Goal: Task Accomplishment & Management: Complete application form

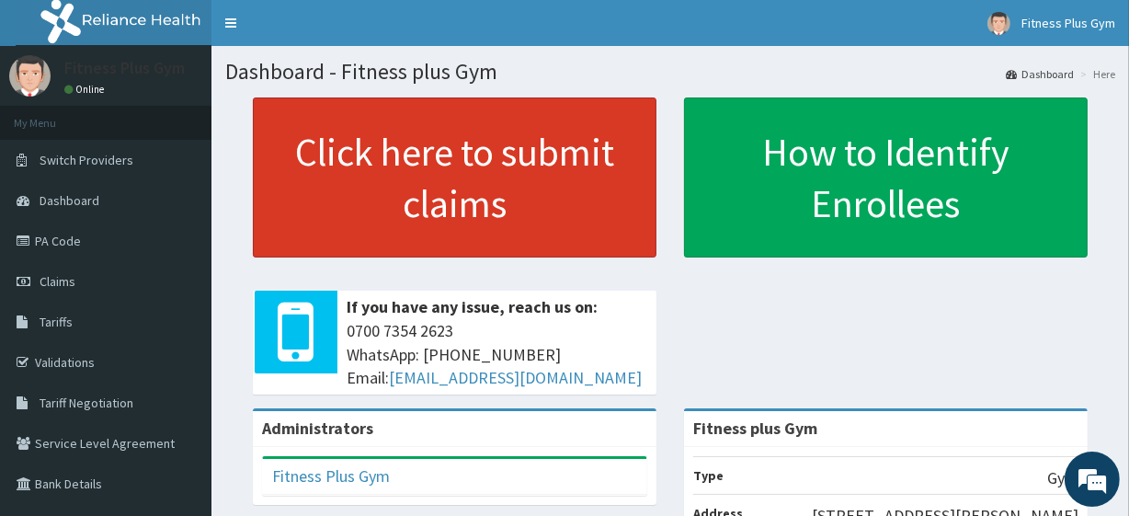
click at [422, 174] on link "Click here to submit claims" at bounding box center [455, 177] width 404 height 160
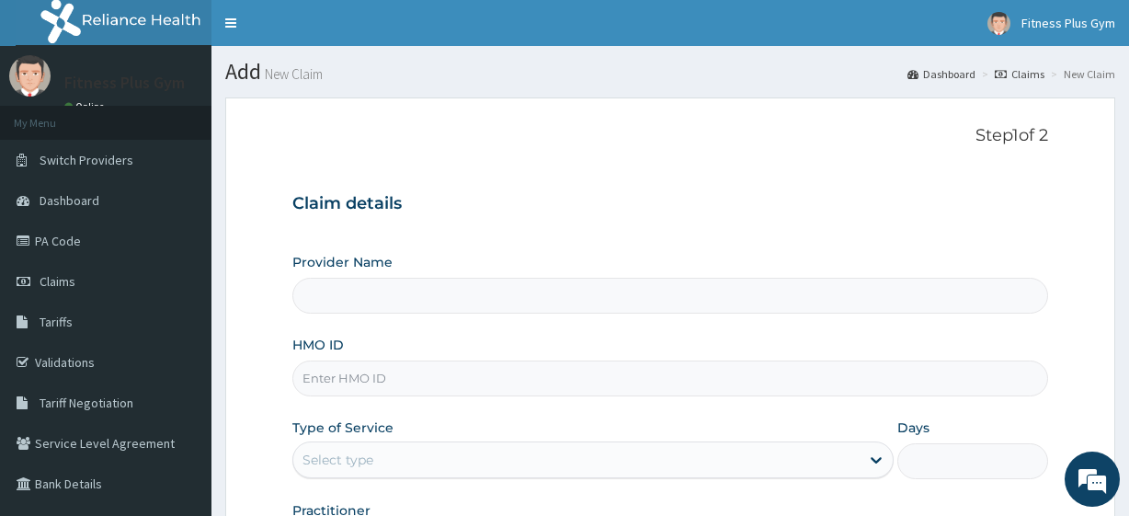
type input "Fitness plus Gym"
type input "1"
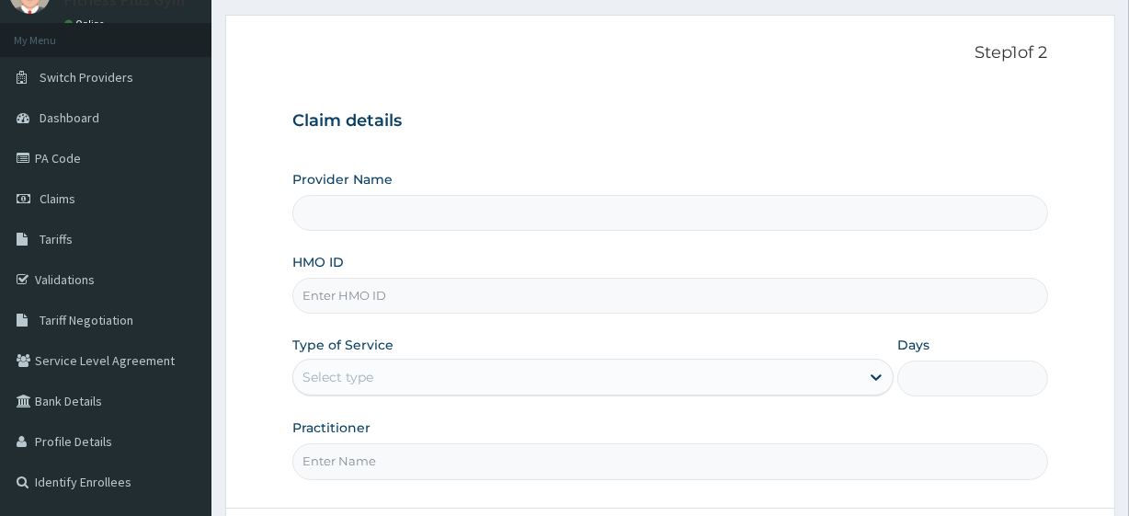
scroll to position [83, 0]
click at [331, 285] on input "HMO ID" at bounding box center [669, 296] width 755 height 36
type input "Fitness plus Gym"
type input "1"
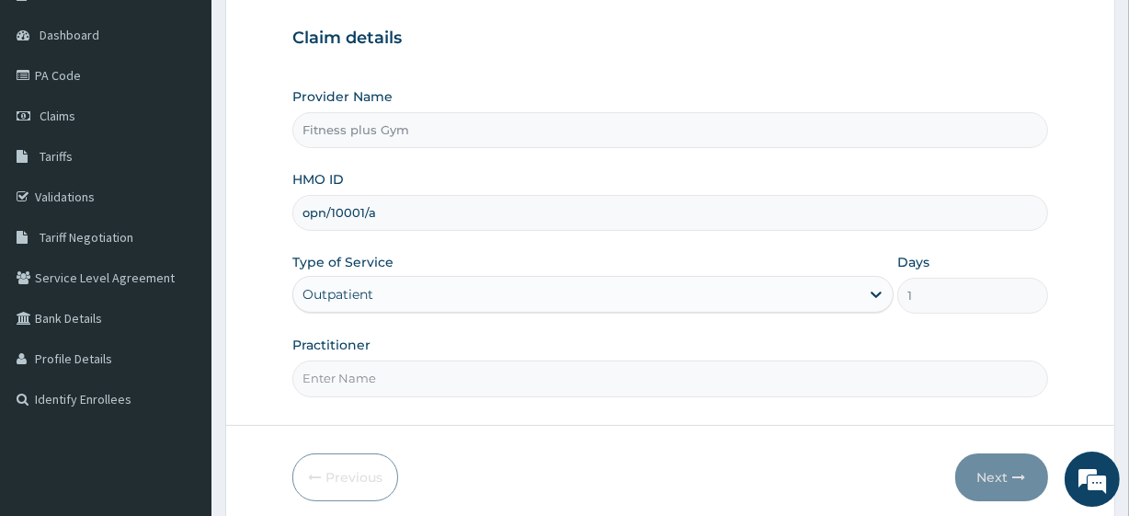
scroll to position [238, 0]
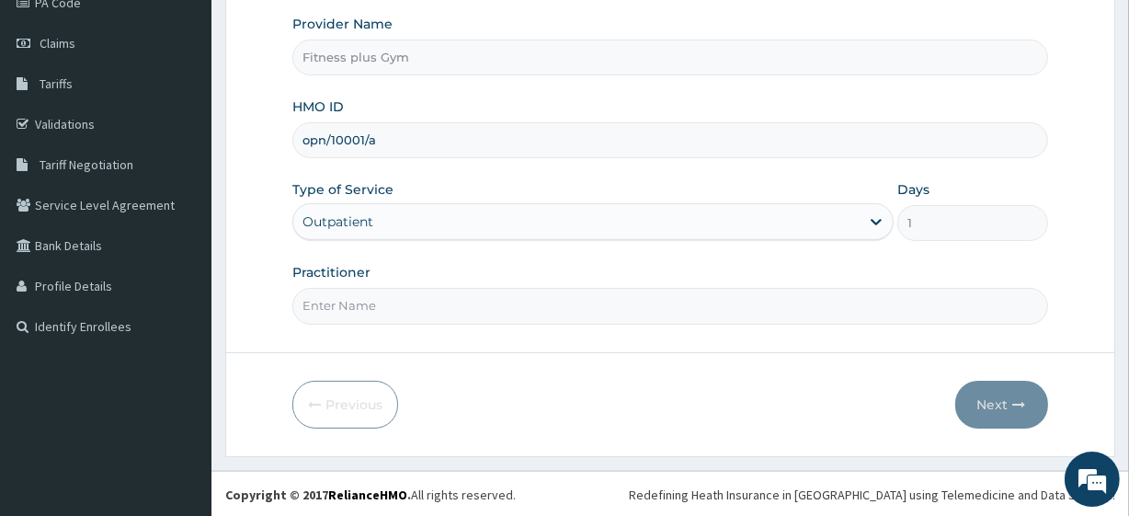
type input "opn/10001/a"
click at [323, 306] on input "Practitioner" at bounding box center [669, 306] width 755 height 36
type input "fitness+"
click at [992, 395] on button "Next" at bounding box center [1001, 405] width 93 height 48
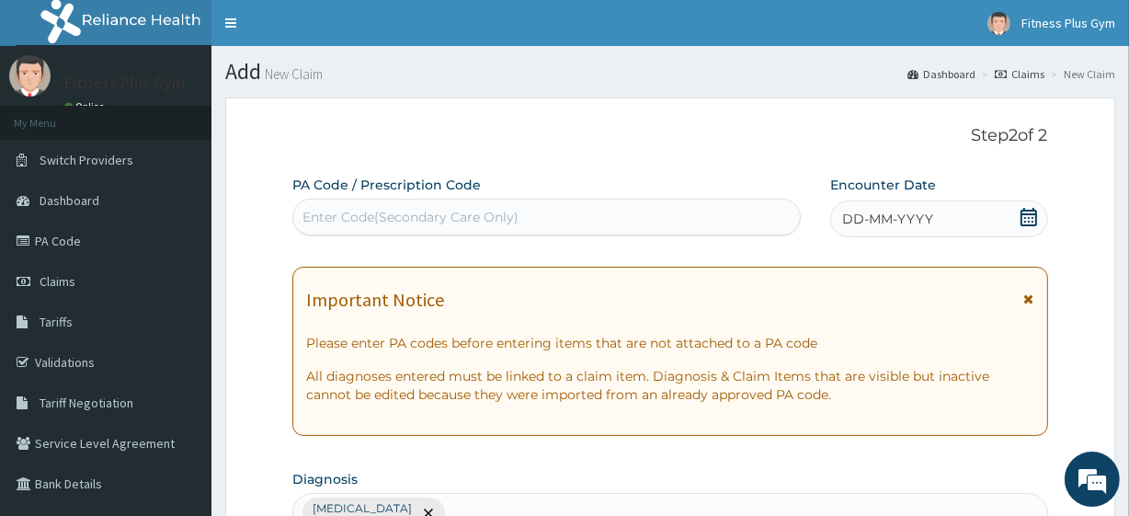
click at [390, 220] on div "Enter Code(Secondary Care Only)" at bounding box center [411, 217] width 216 height 18
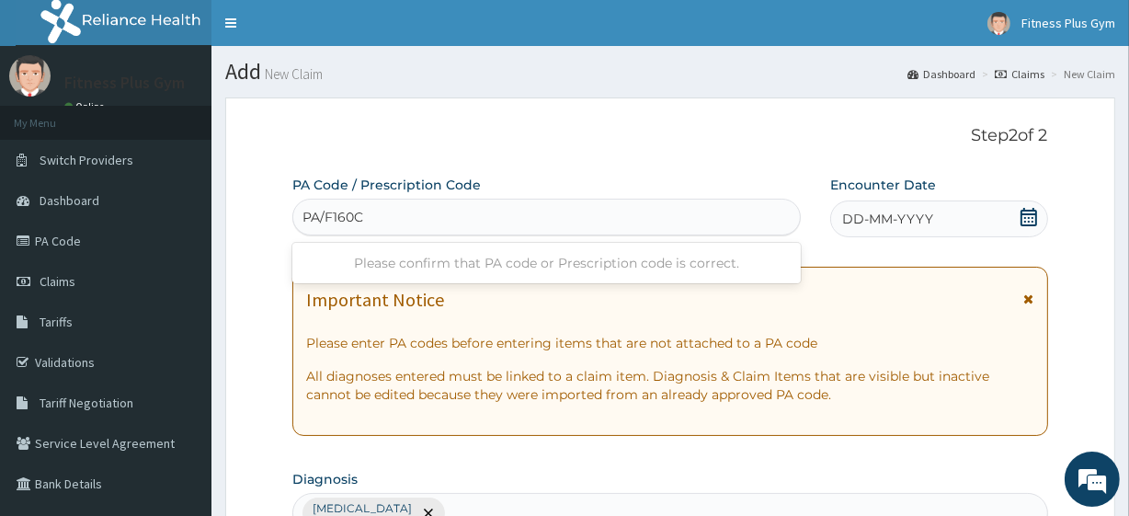
type input "PA/F160CA"
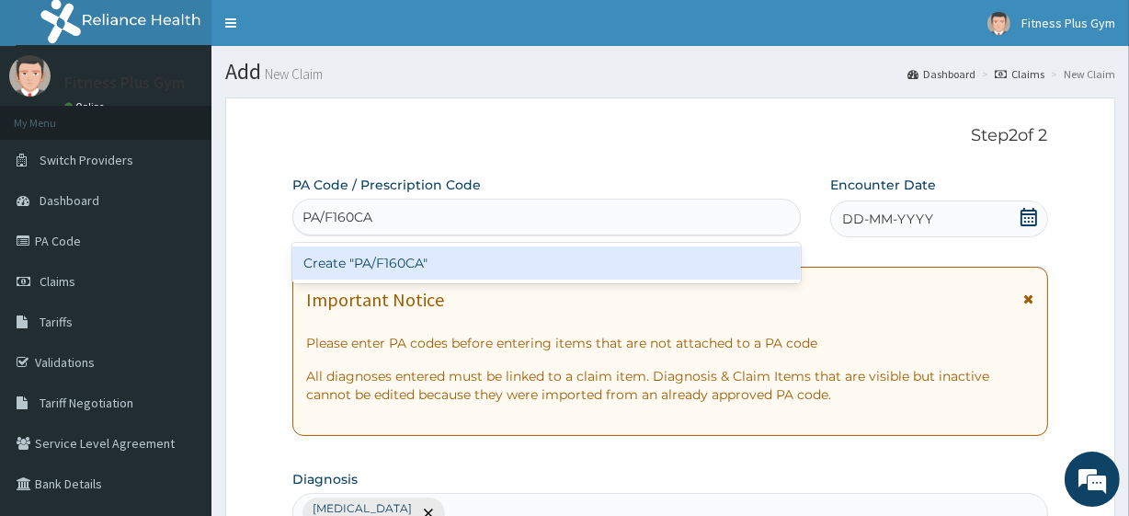
click at [400, 271] on div "Create "PA/F160CA"" at bounding box center [546, 262] width 508 height 33
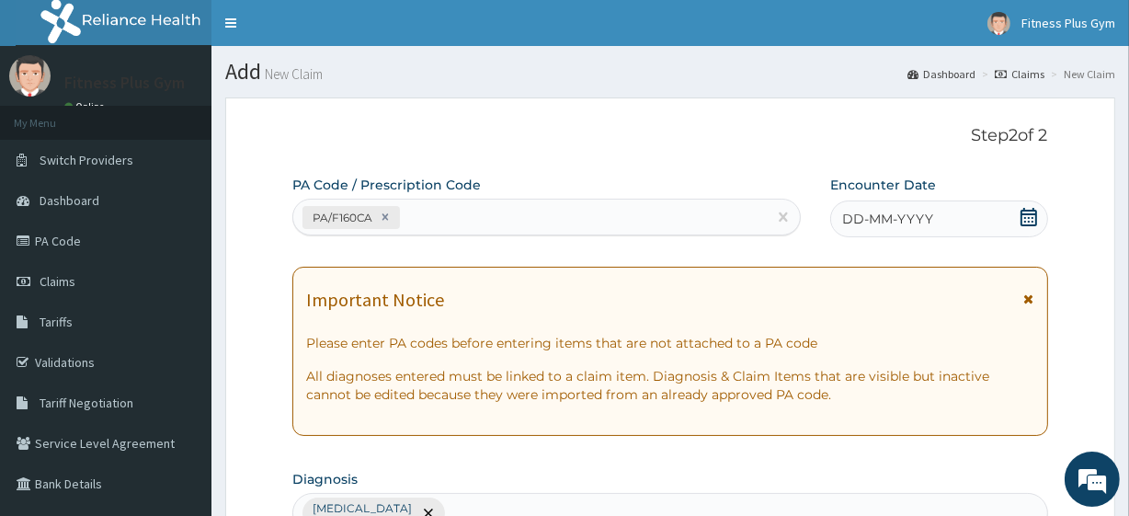
click at [1029, 221] on icon at bounding box center [1029, 217] width 17 height 18
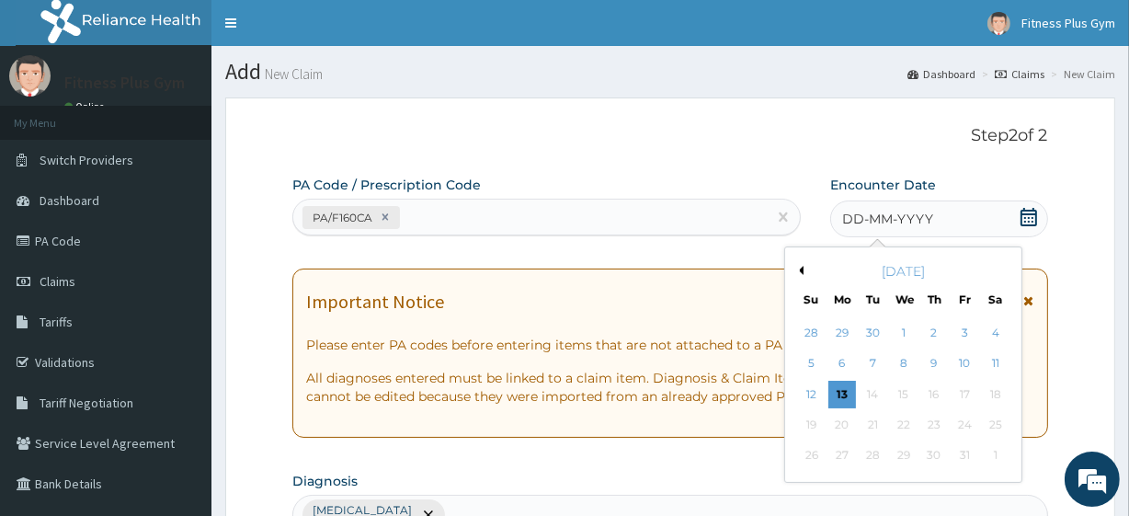
click at [845, 394] on div "13" at bounding box center [843, 395] width 28 height 28
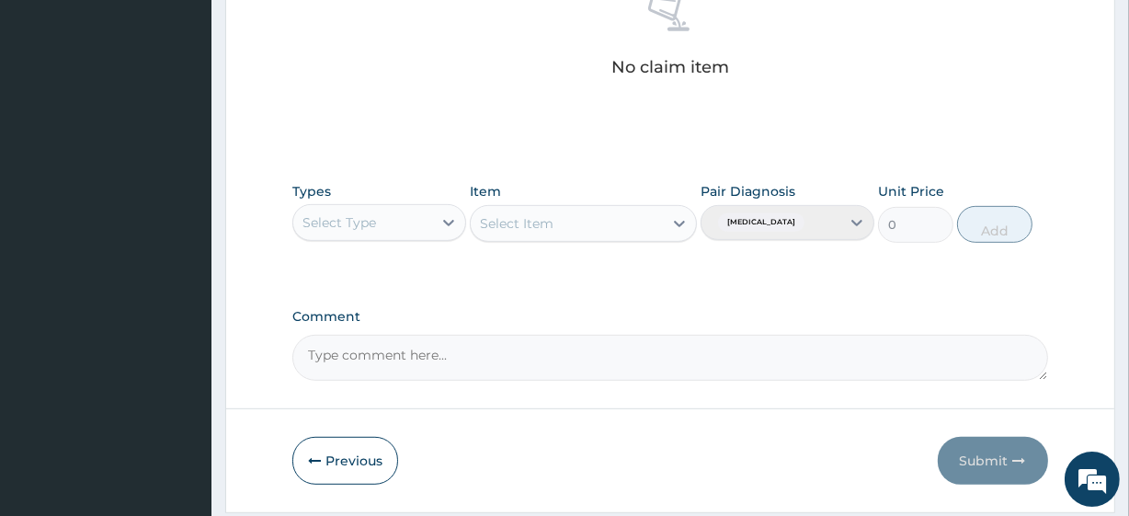
scroll to position [809, 0]
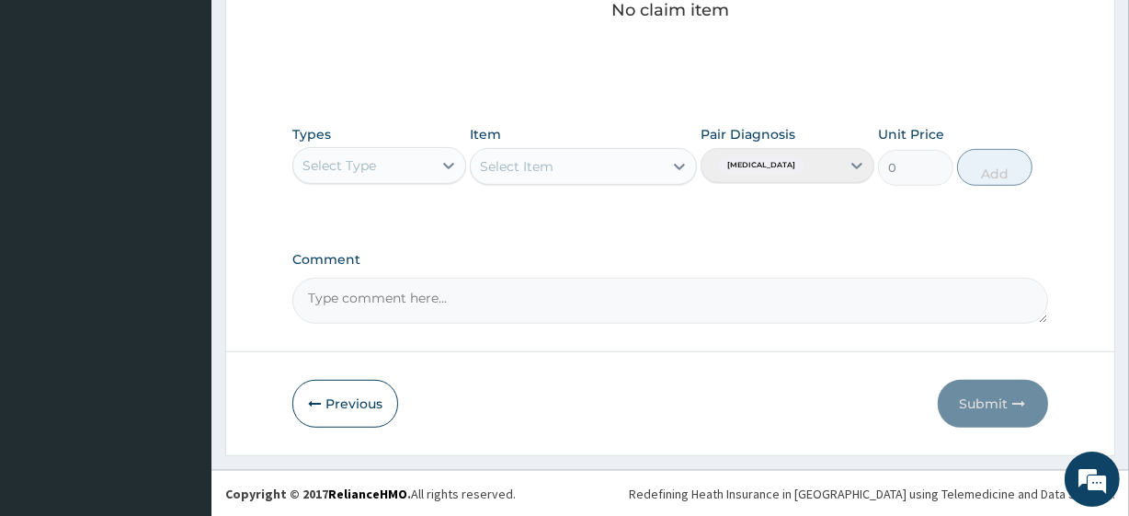
drag, startPoint x: 401, startPoint y: 166, endPoint x: 395, endPoint y: 181, distance: 16.9
click at [401, 166] on div "Select Type" at bounding box center [362, 165] width 139 height 29
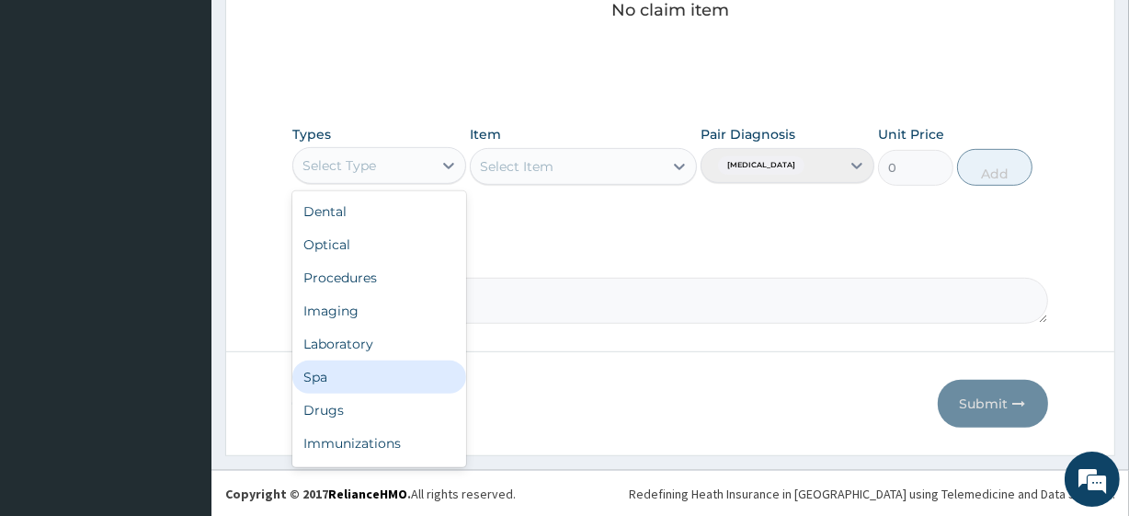
scroll to position [63, 0]
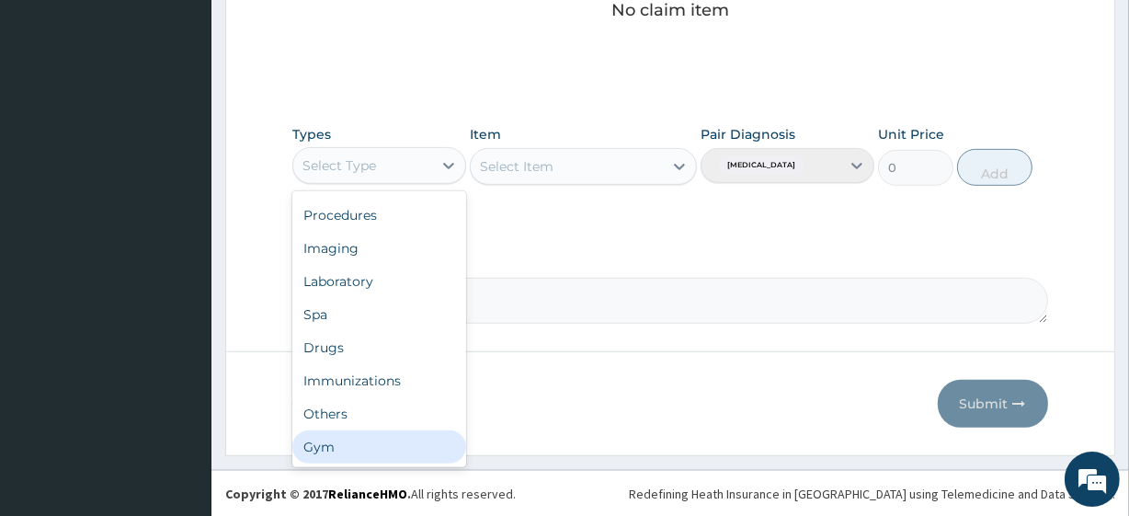
drag, startPoint x: 339, startPoint y: 444, endPoint x: 457, endPoint y: 278, distance: 203.9
click at [340, 443] on div "Gym" at bounding box center [379, 446] width 174 height 33
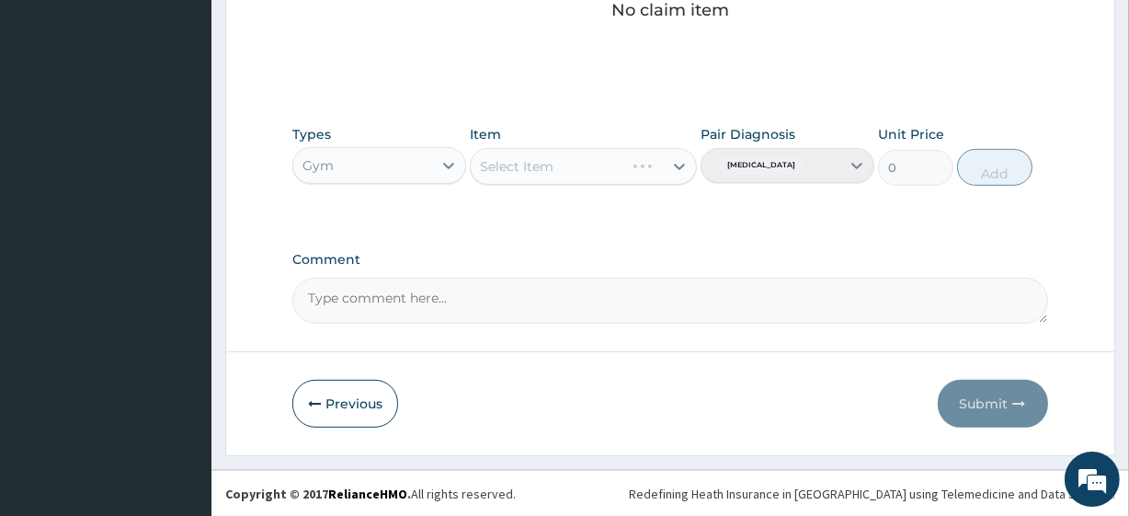
click at [541, 166] on div "Select Item" at bounding box center [583, 166] width 226 height 37
click at [563, 166] on div "Select Item" at bounding box center [547, 166] width 153 height 29
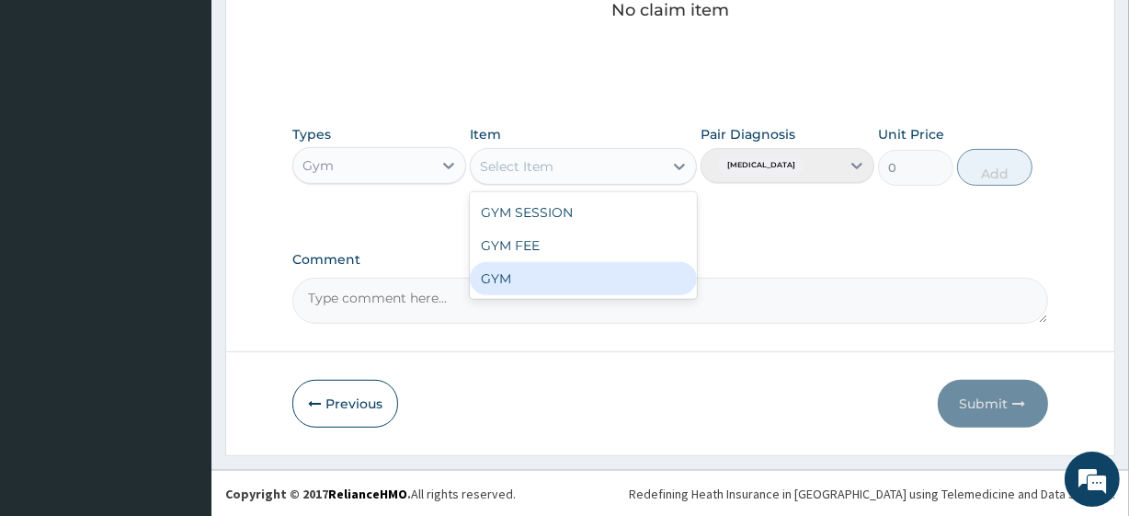
drag, startPoint x: 498, startPoint y: 274, endPoint x: 731, endPoint y: 233, distance: 236.3
click at [500, 268] on div "GYM" at bounding box center [583, 278] width 226 height 33
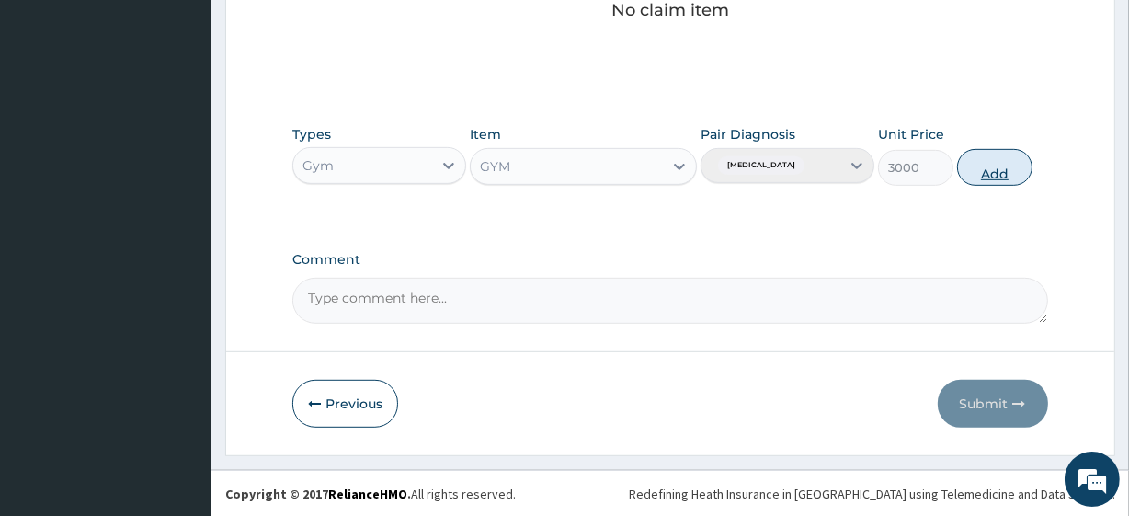
click at [993, 166] on button "Add" at bounding box center [994, 167] width 75 height 37
type input "0"
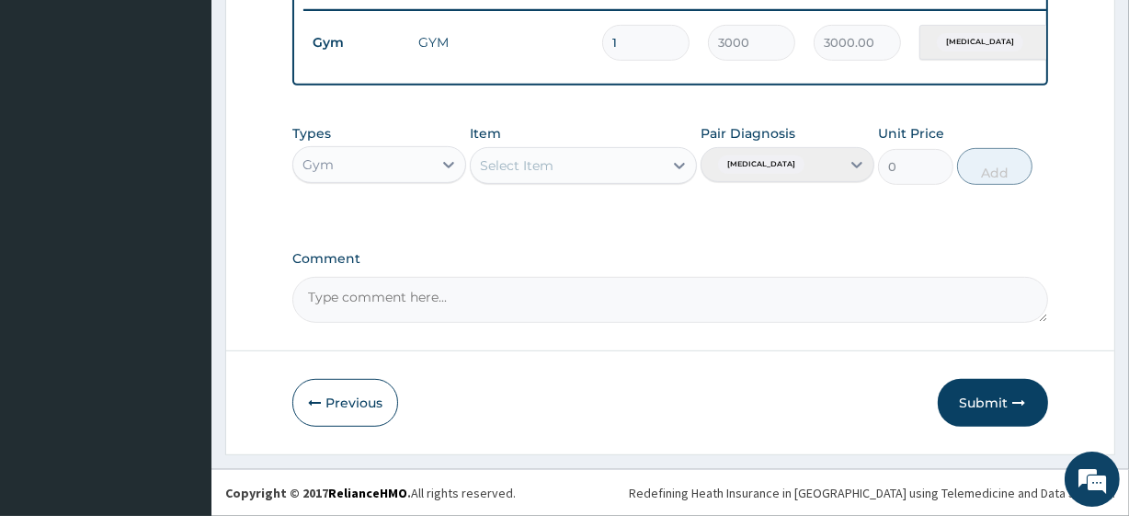
click at [993, 388] on button "Submit" at bounding box center [993, 403] width 110 height 48
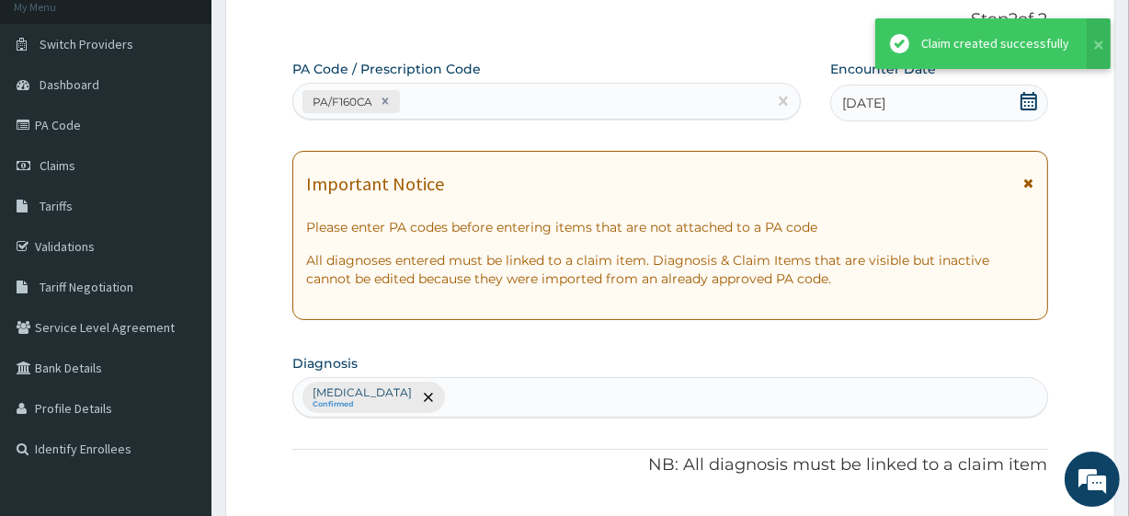
scroll to position [734, 0]
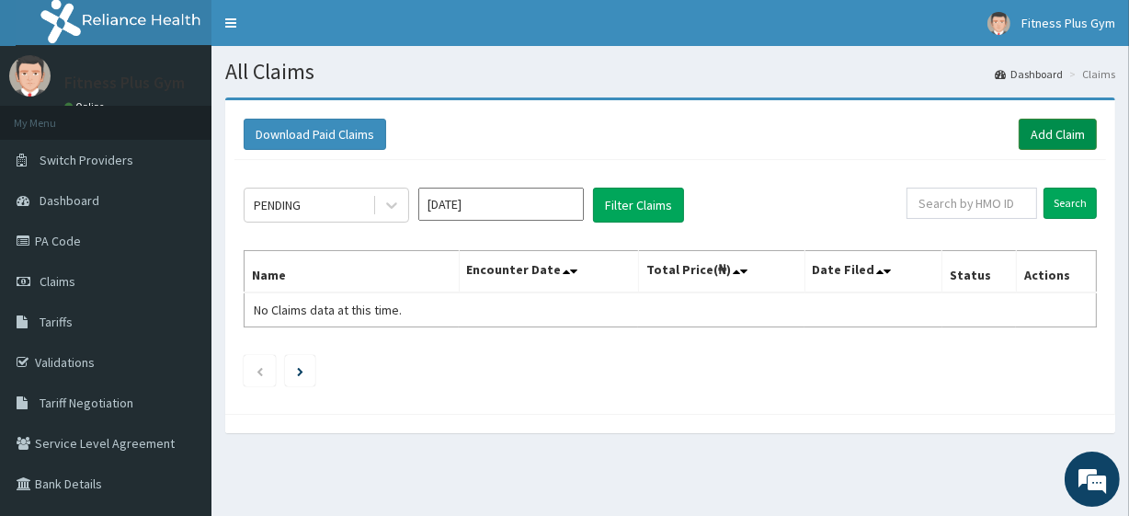
click at [1035, 130] on link "Add Claim" at bounding box center [1058, 134] width 78 height 31
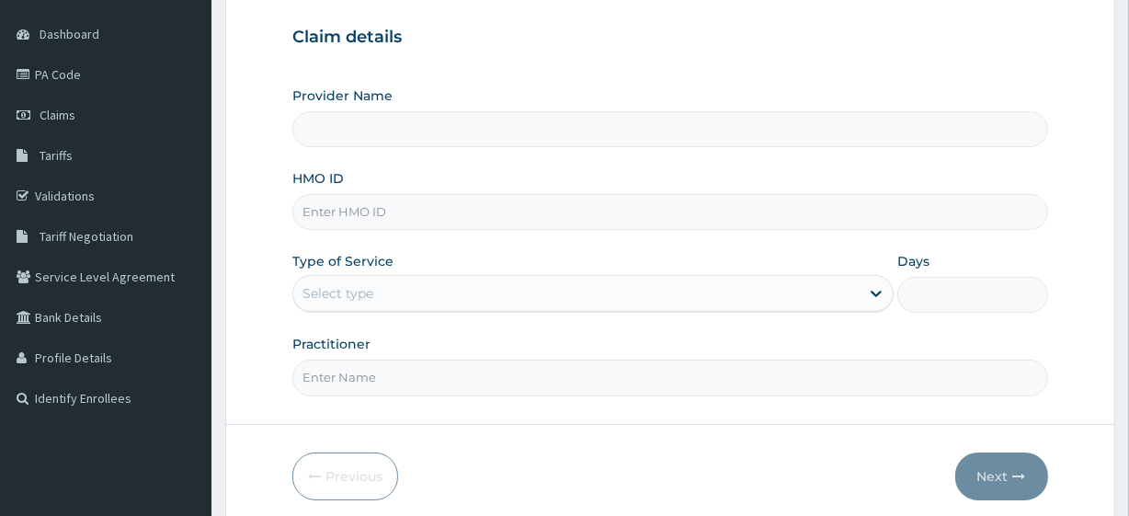
click at [356, 220] on input "HMO ID" at bounding box center [669, 212] width 755 height 36
type input "Fitness plus Gym"
type input "1"
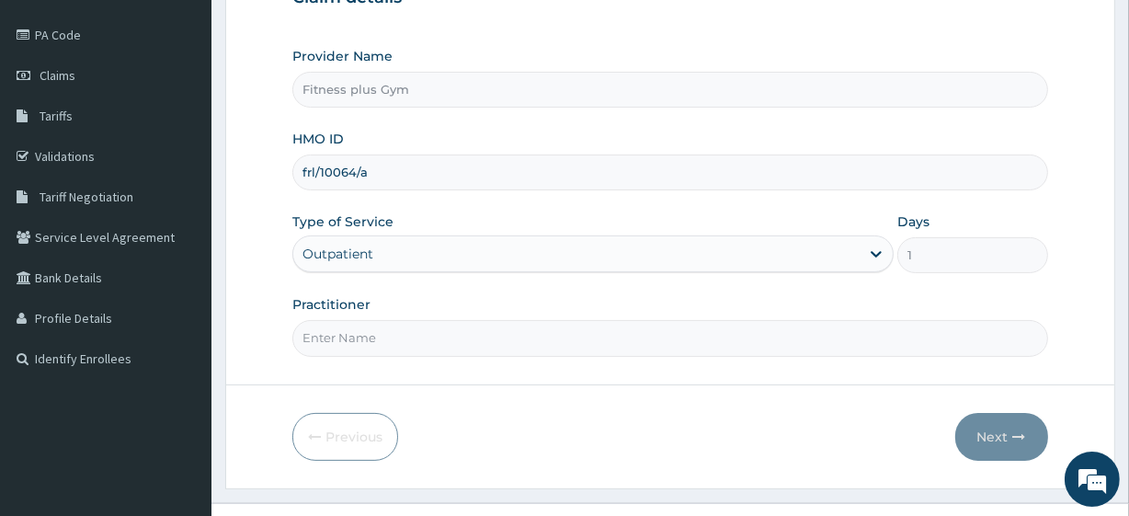
scroll to position [238, 0]
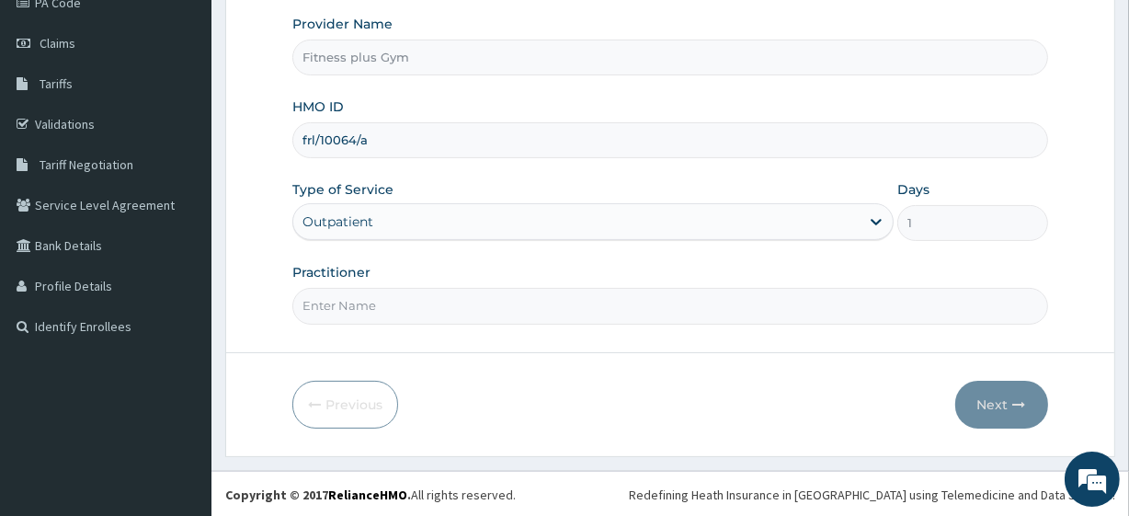
type input "frl/10064/a"
drag, startPoint x: 362, startPoint y: 306, endPoint x: 372, endPoint y: 305, distance: 9.2
click at [362, 306] on input "Practitioner" at bounding box center [669, 306] width 755 height 36
type input "fitness+"
click at [1001, 413] on button "Next" at bounding box center [1001, 405] width 93 height 48
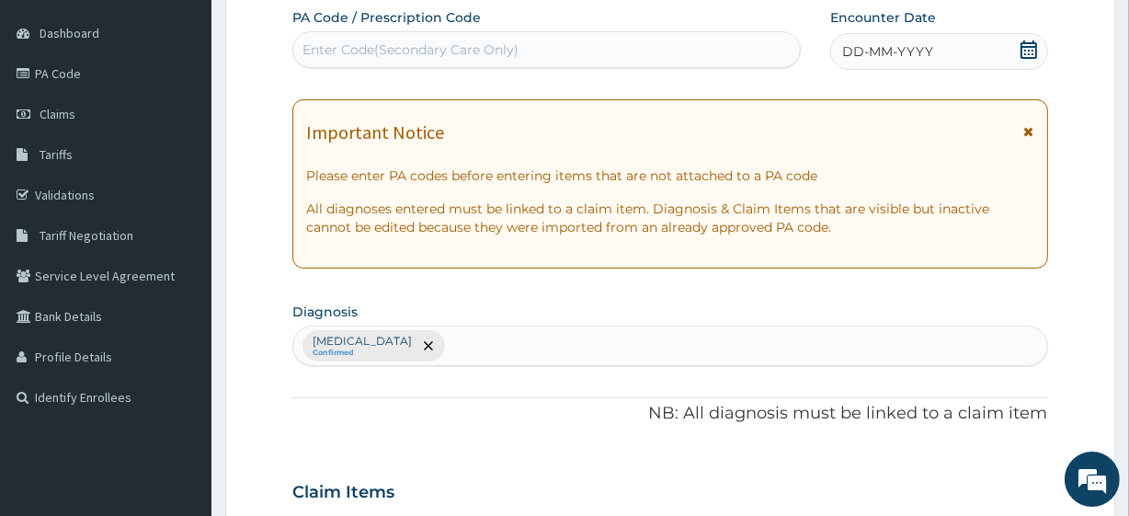
scroll to position [71, 0]
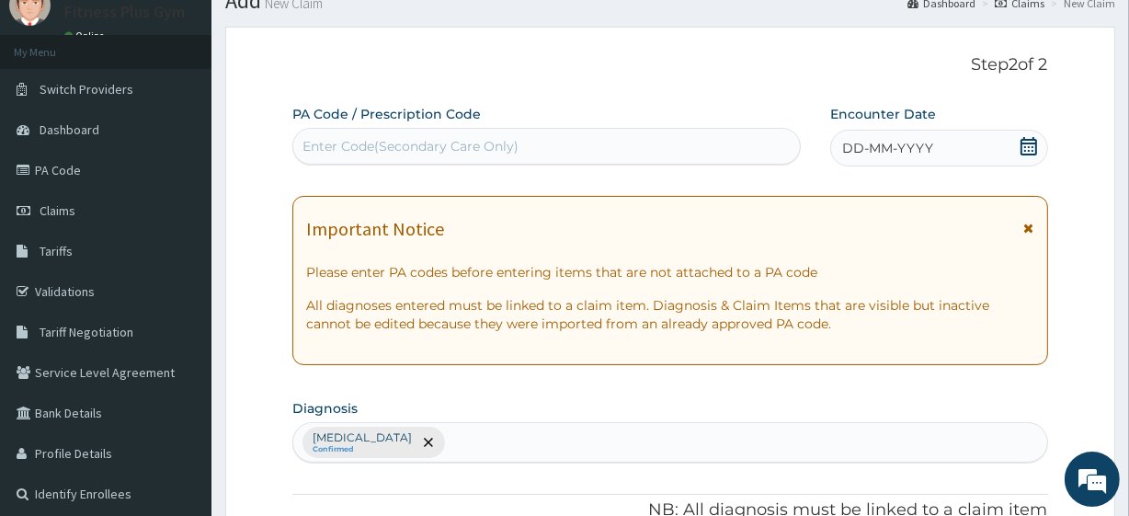
click at [447, 149] on div "Enter Code(Secondary Care Only)" at bounding box center [411, 146] width 216 height 18
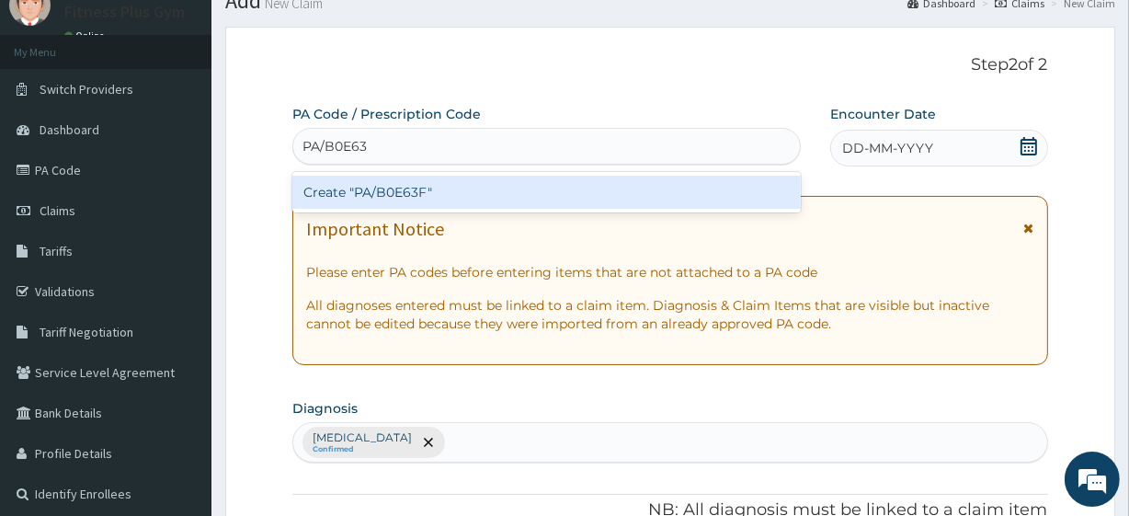
type input "PA/B0E63F"
click at [417, 194] on div "Create "PA/B0E63F"" at bounding box center [546, 192] width 508 height 33
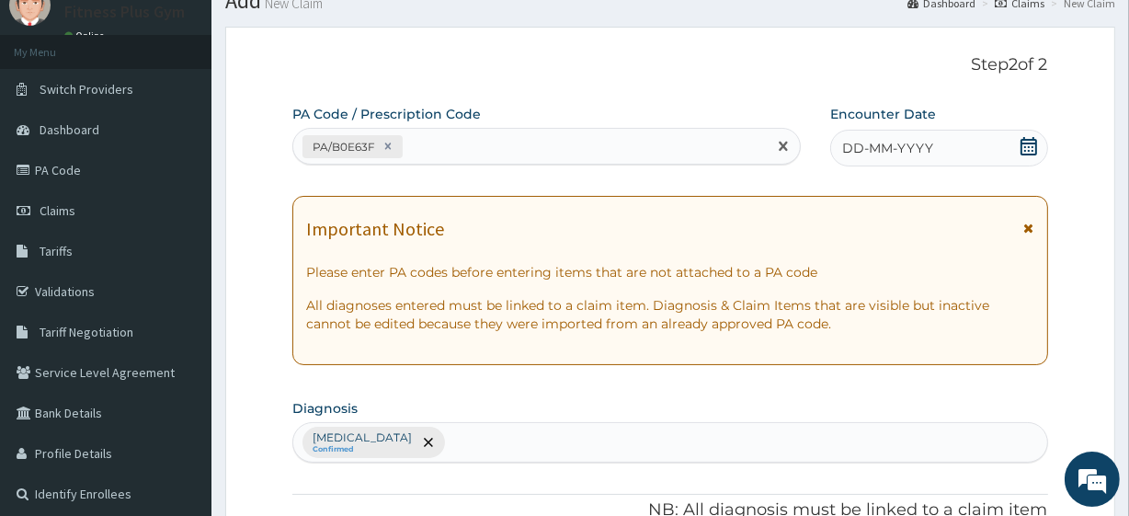
drag, startPoint x: 1024, startPoint y: 148, endPoint x: 1005, endPoint y: 169, distance: 28.6
click at [1025, 147] on icon at bounding box center [1029, 146] width 18 height 18
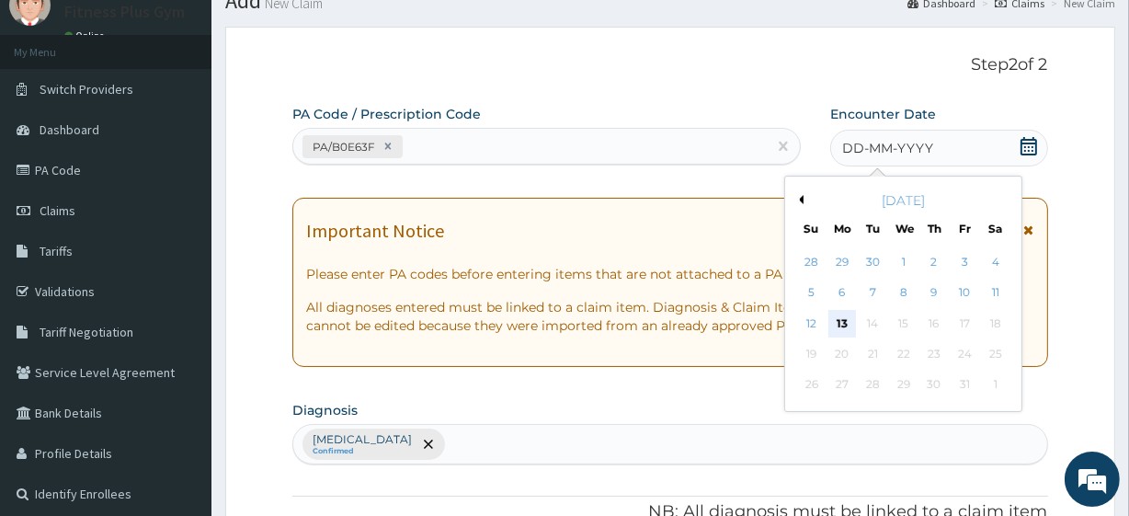
click at [841, 320] on div "13" at bounding box center [843, 324] width 28 height 28
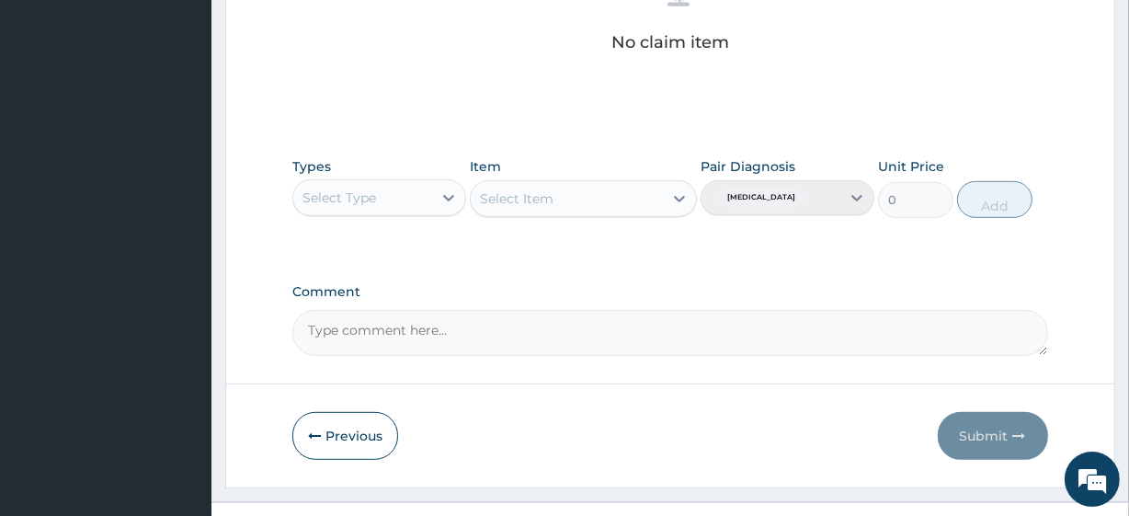
scroll to position [809, 0]
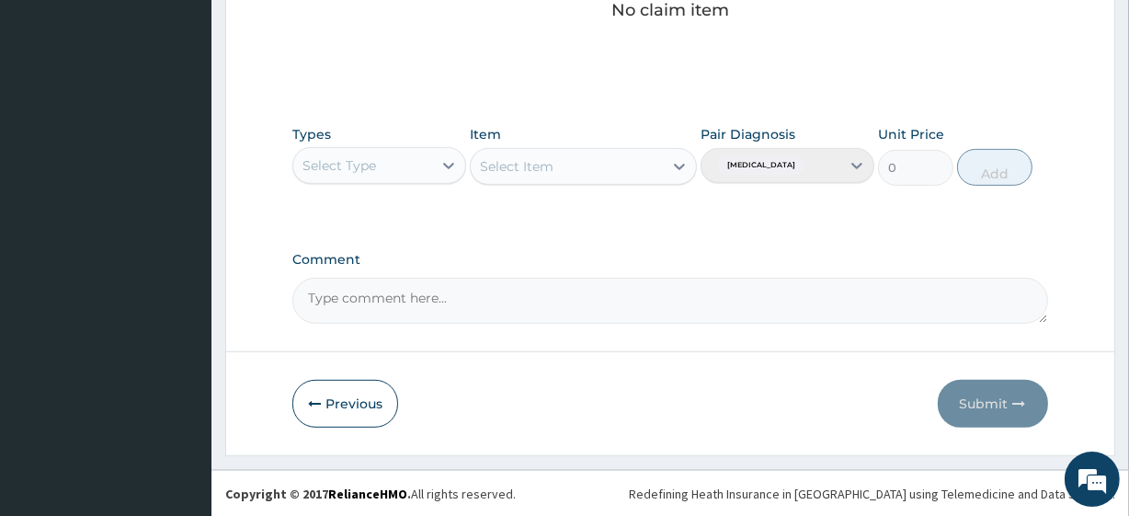
click at [403, 166] on div "Select Type" at bounding box center [362, 165] width 139 height 29
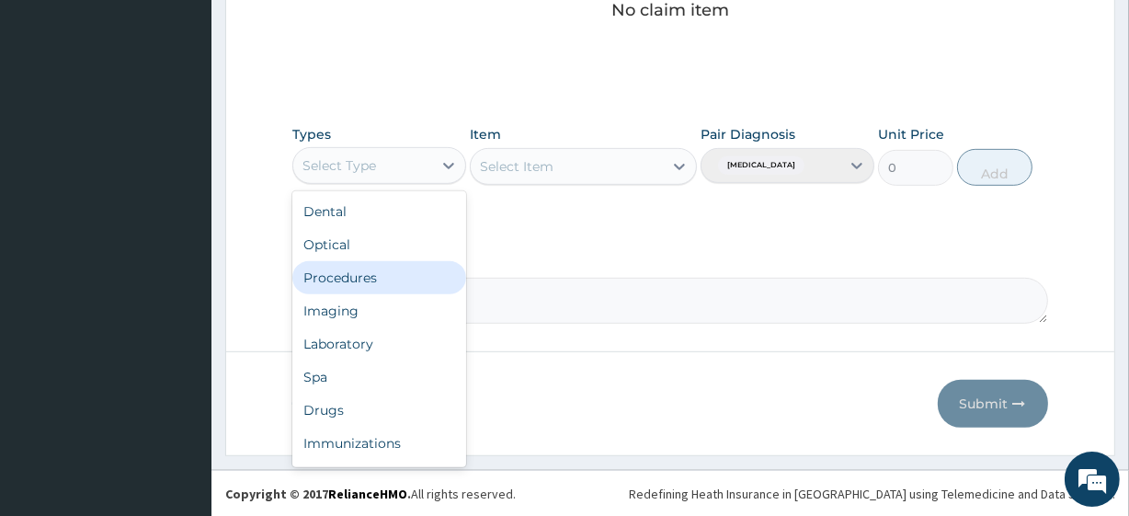
scroll to position [63, 0]
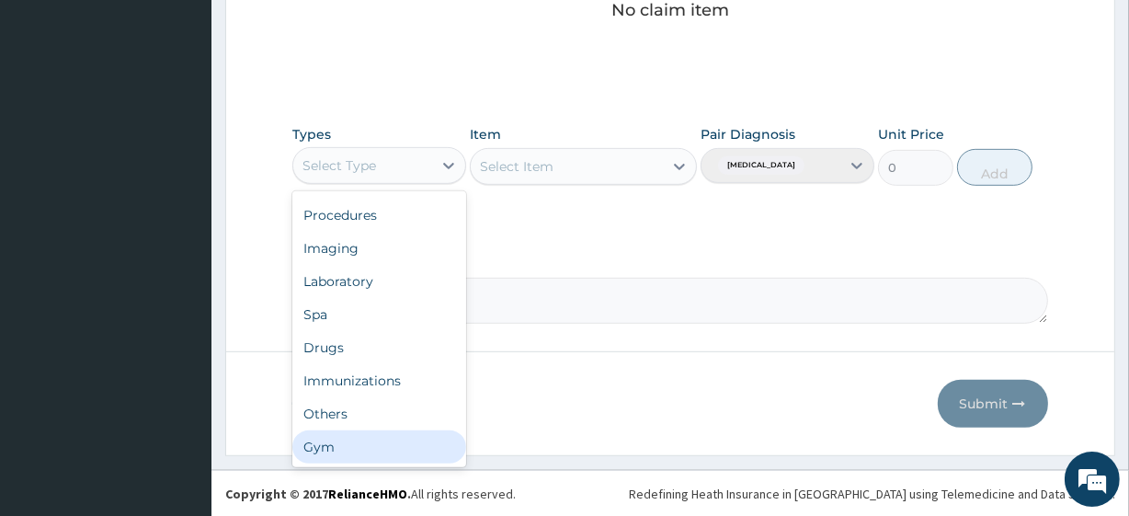
click at [330, 433] on div "Gym" at bounding box center [379, 446] width 174 height 33
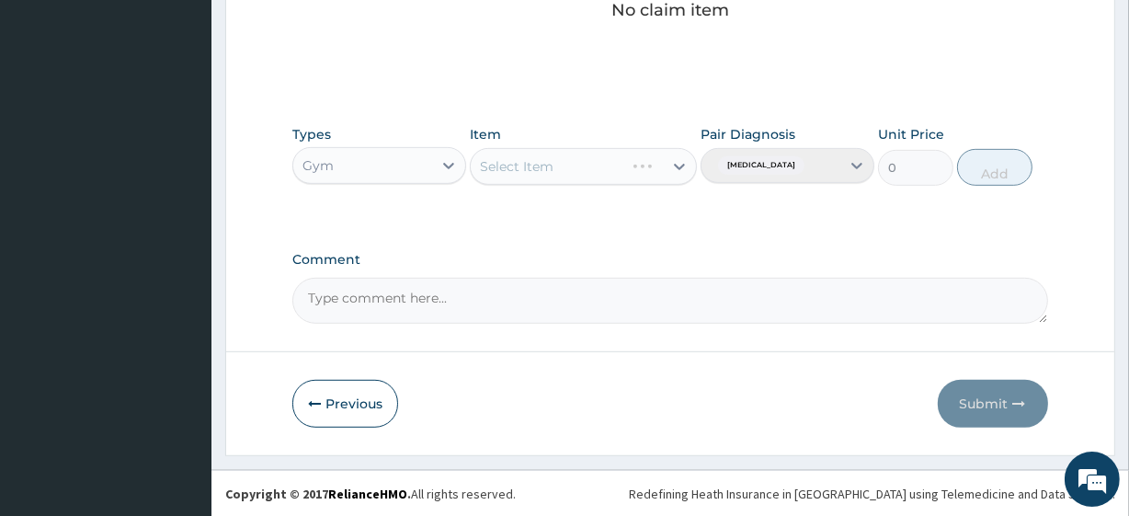
click at [578, 155] on div "Select Item" at bounding box center [583, 166] width 226 height 37
click at [543, 169] on div "Select Item" at bounding box center [583, 166] width 226 height 37
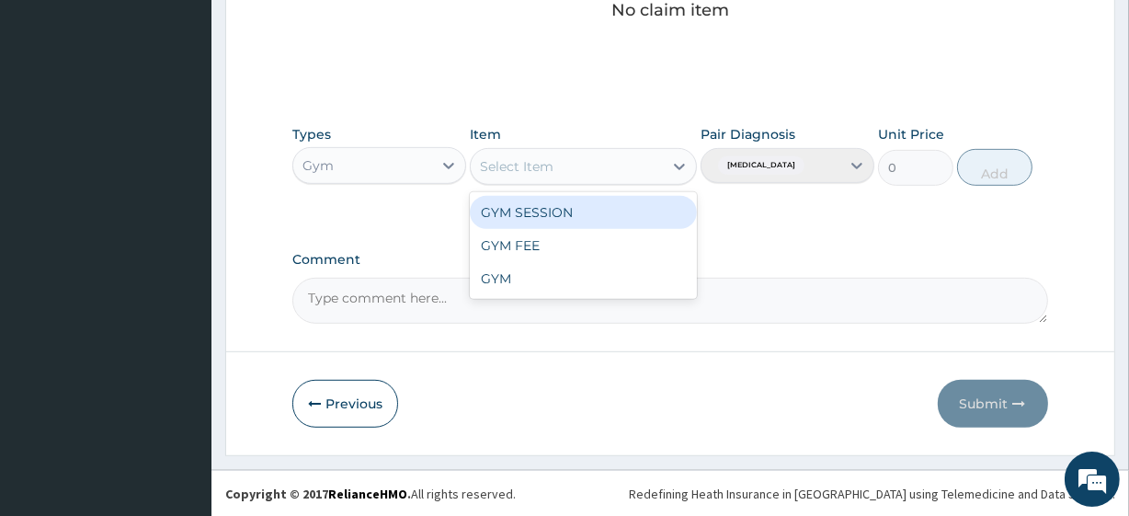
click at [543, 169] on div "Select Item" at bounding box center [517, 166] width 74 height 18
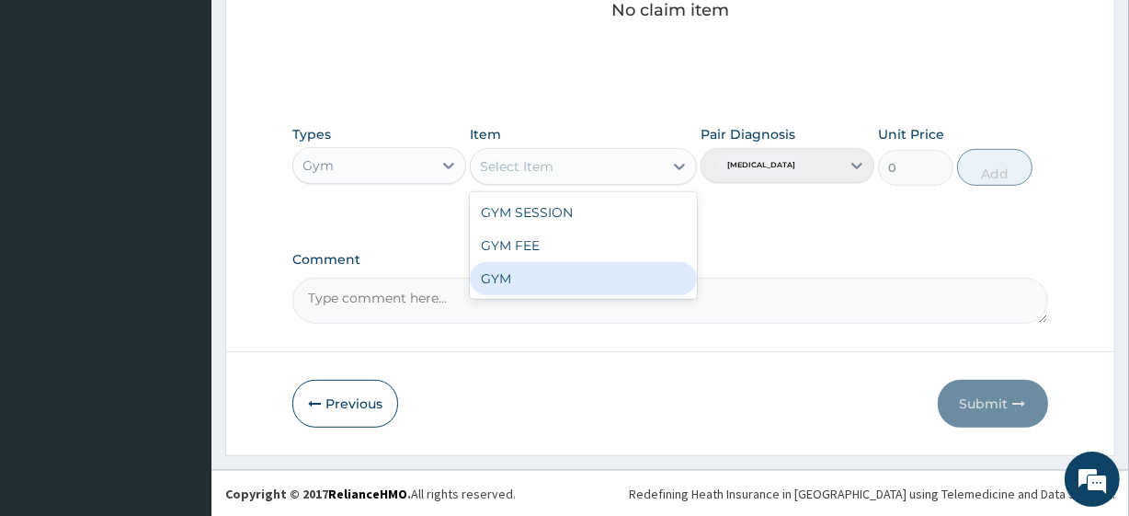
click at [498, 281] on div "GYM" at bounding box center [583, 278] width 226 height 33
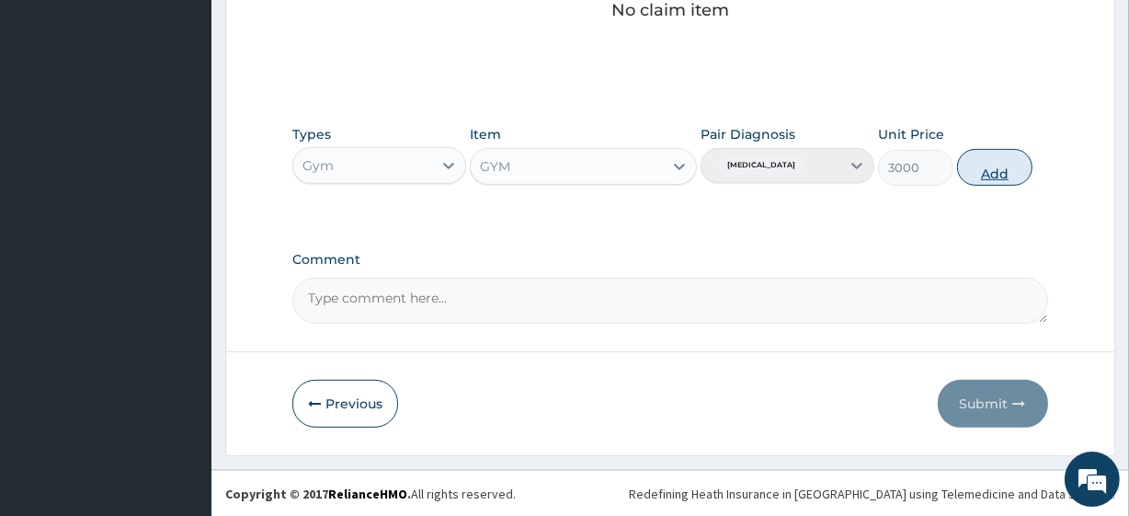
click at [980, 170] on button "Add" at bounding box center [994, 167] width 75 height 37
type input "0"
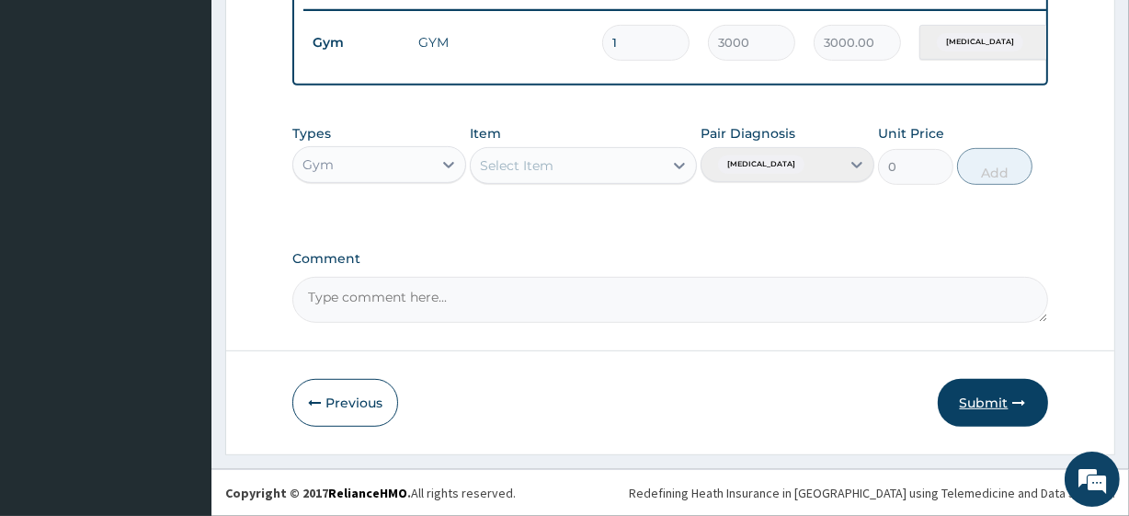
click at [989, 399] on button "Submit" at bounding box center [993, 403] width 110 height 48
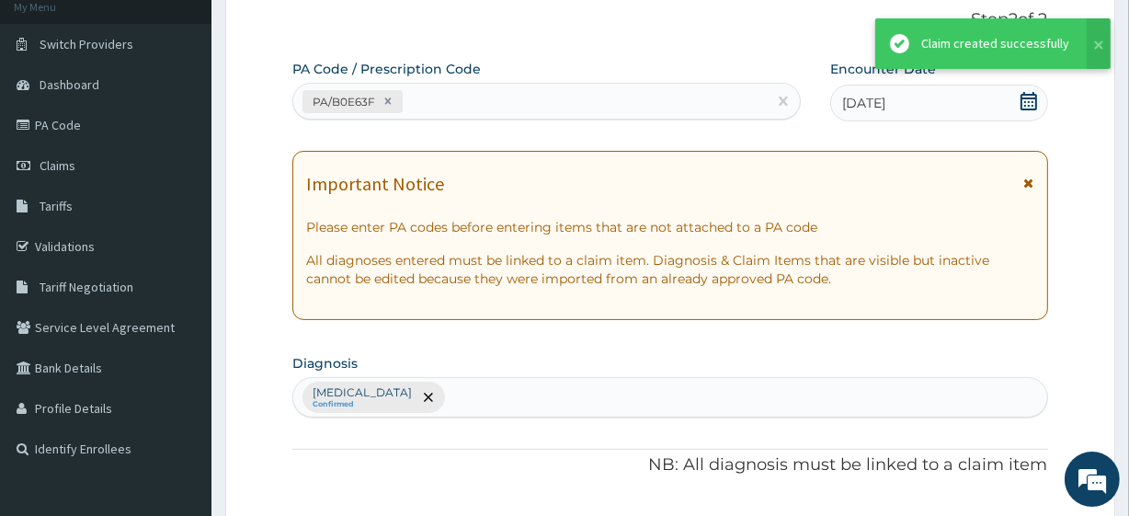
scroll to position [734, 0]
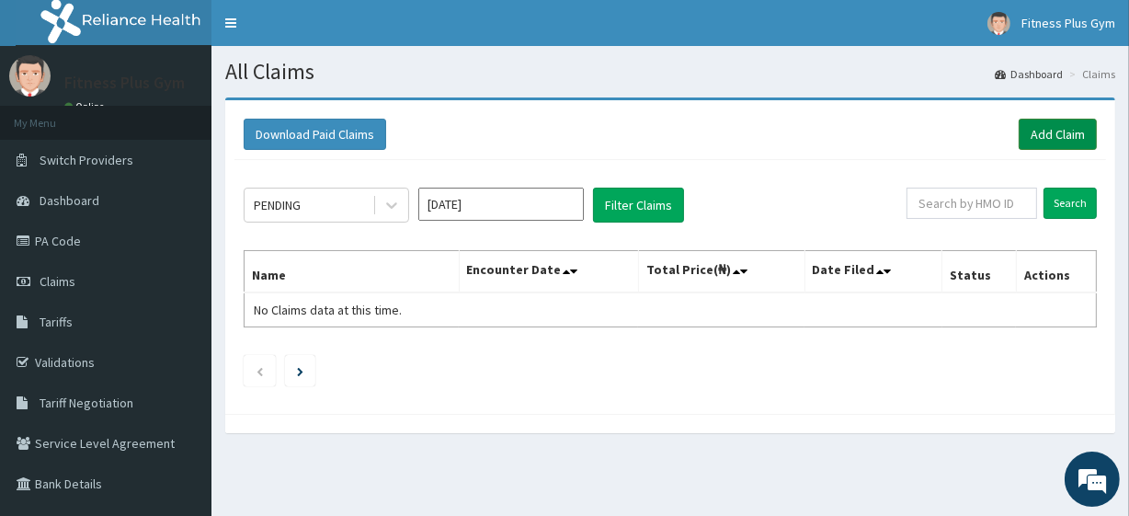
click at [1058, 135] on link "Add Claim" at bounding box center [1058, 134] width 78 height 31
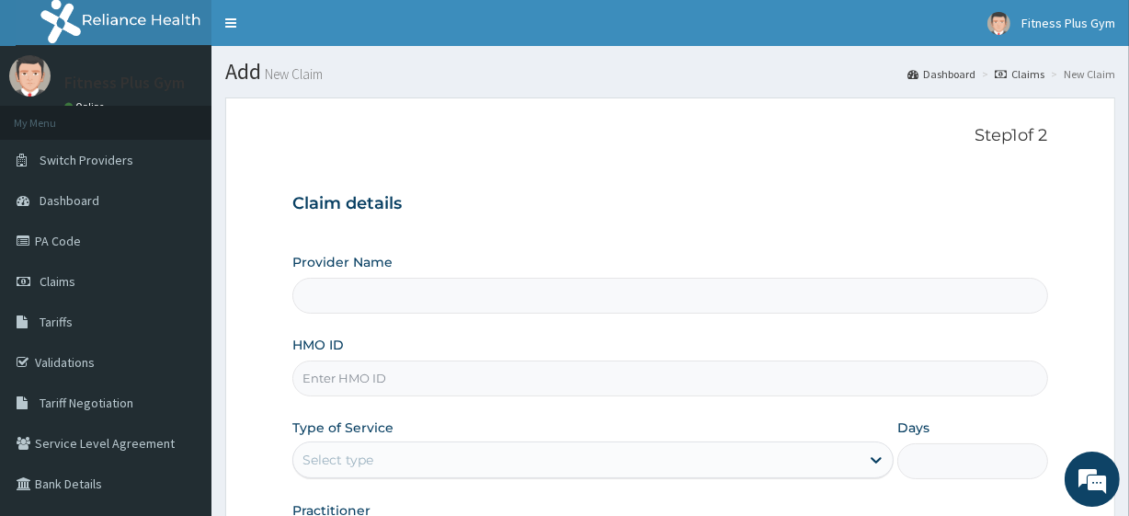
type input "Fitness plus Gym"
type input "1"
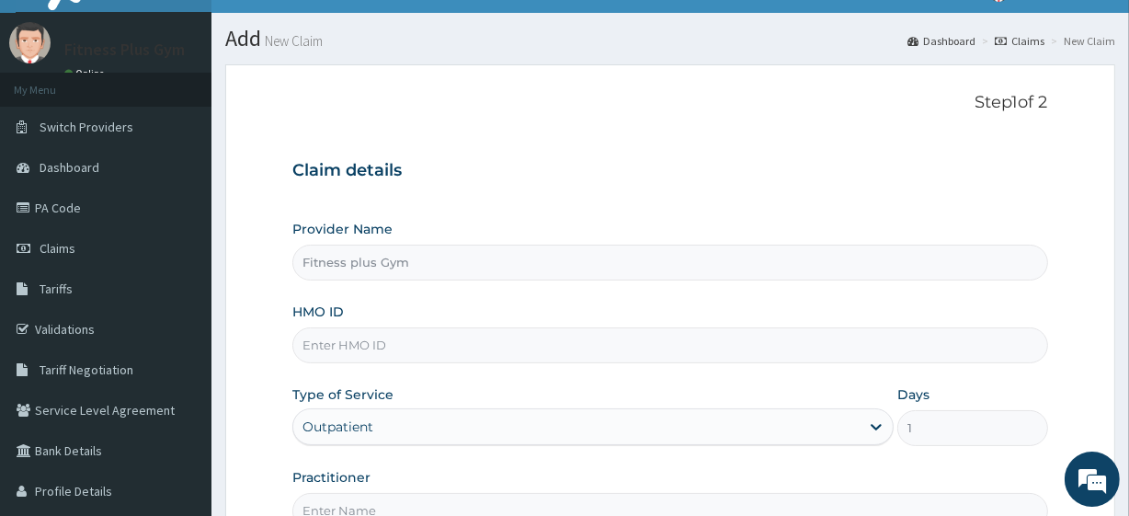
scroll to position [83, 0]
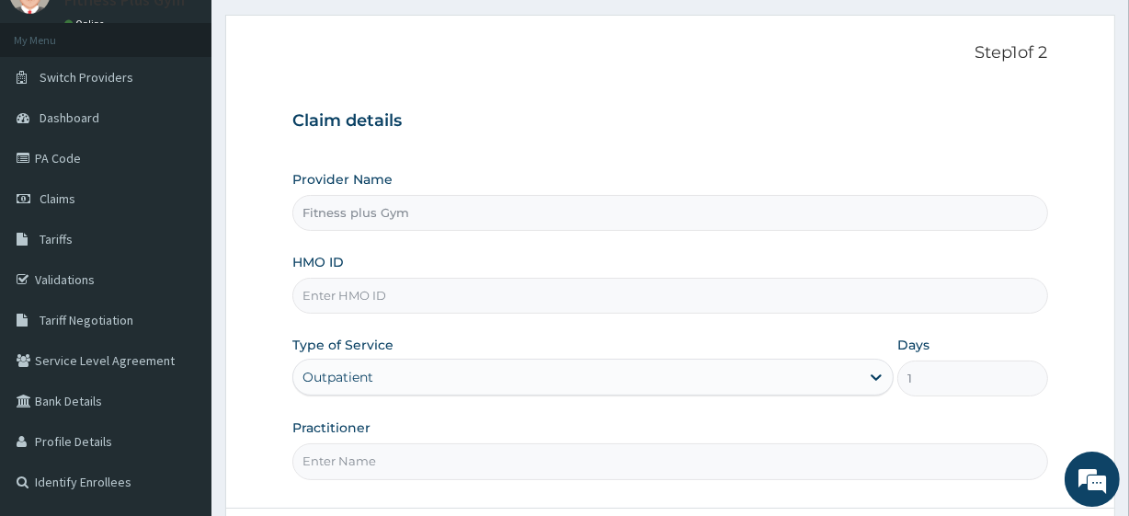
click at [358, 298] on input "HMO ID" at bounding box center [669, 296] width 755 height 36
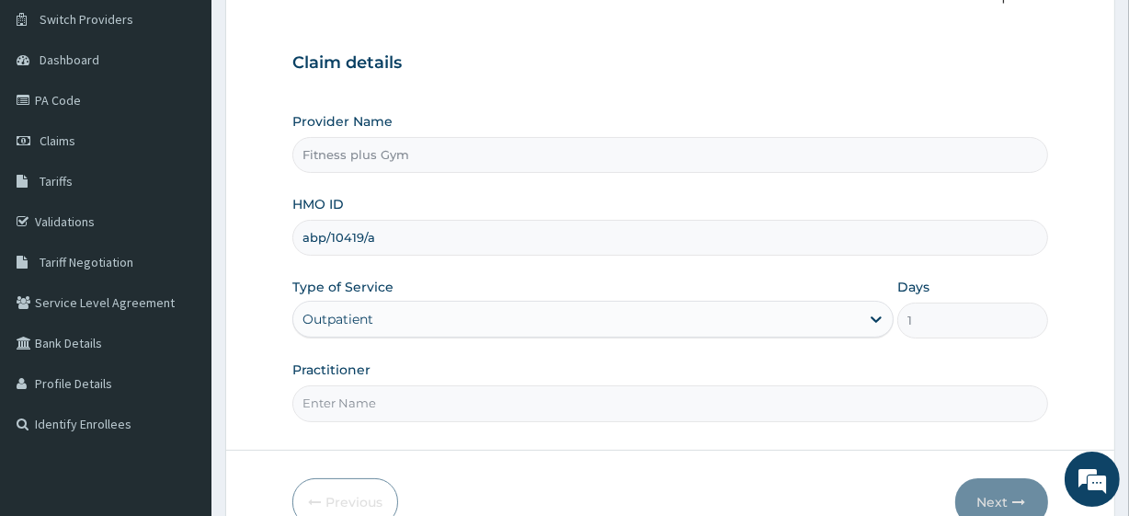
scroll to position [238, 0]
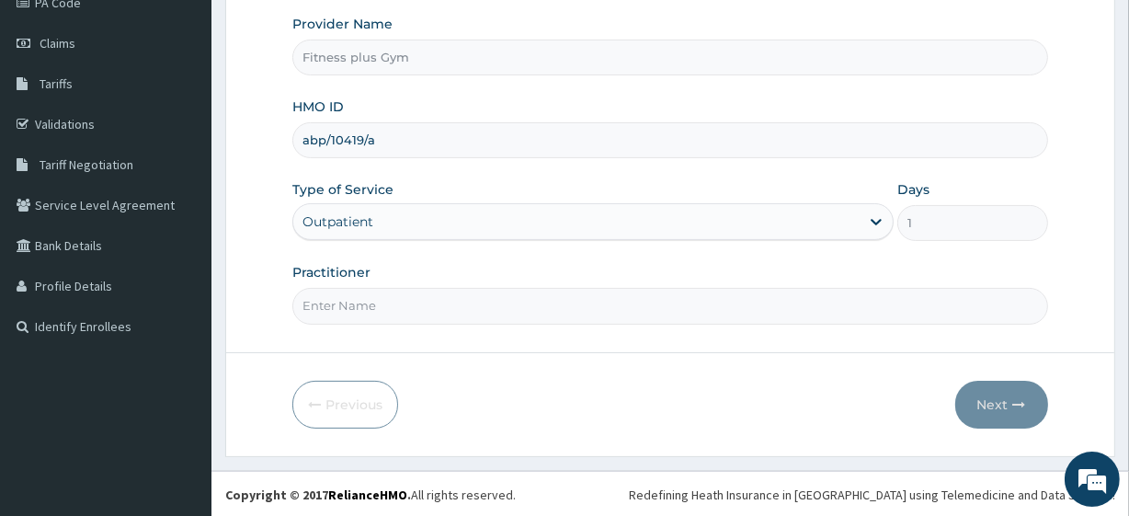
type input "abp/10419/a"
drag, startPoint x: 388, startPoint y: 303, endPoint x: 422, endPoint y: 278, distance: 42.7
click at [388, 303] on input "Practitioner" at bounding box center [669, 306] width 755 height 36
type input "fitness+"
click at [970, 396] on button "Next" at bounding box center [1001, 405] width 93 height 48
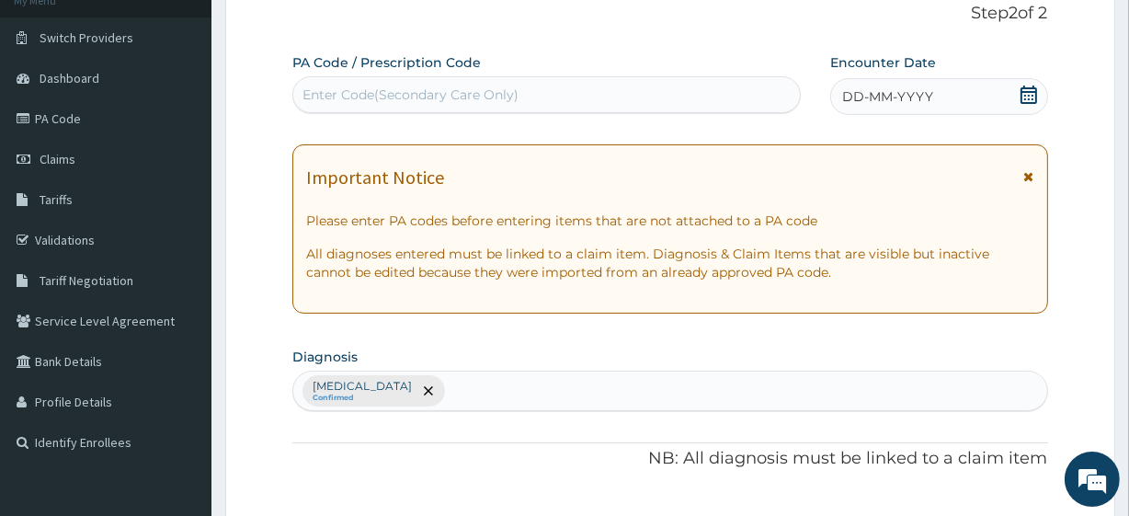
scroll to position [0, 0]
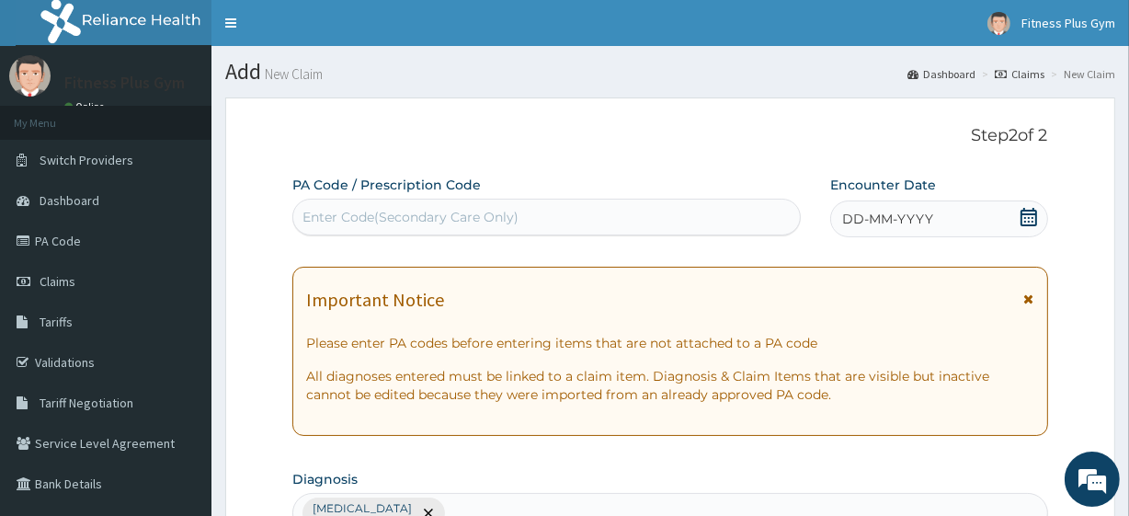
drag, startPoint x: 506, startPoint y: 224, endPoint x: 497, endPoint y: 209, distance: 18.1
click at [499, 212] on div "Enter Code(Secondary Care Only)" at bounding box center [411, 217] width 216 height 18
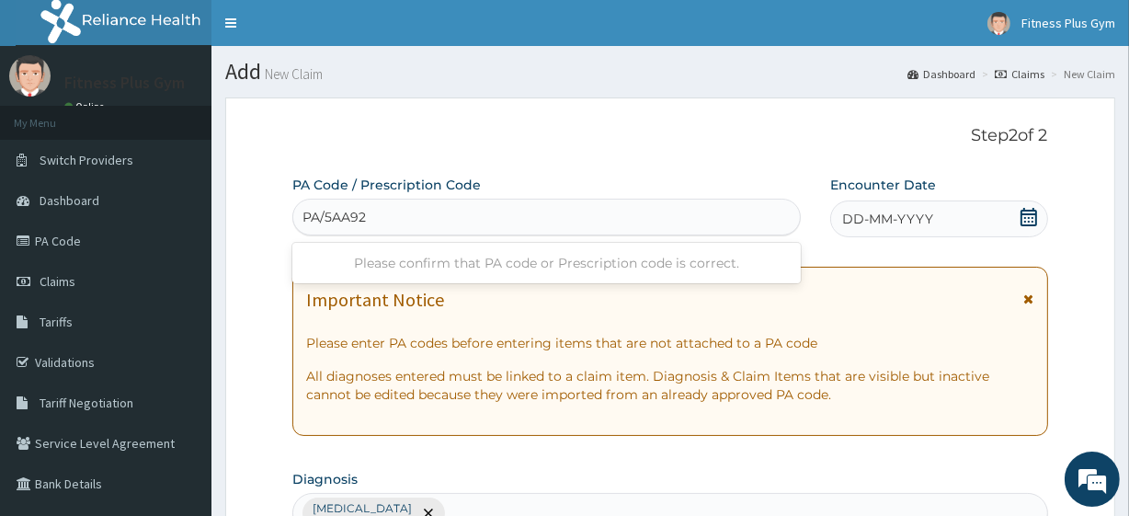
type input "PA/5AA925"
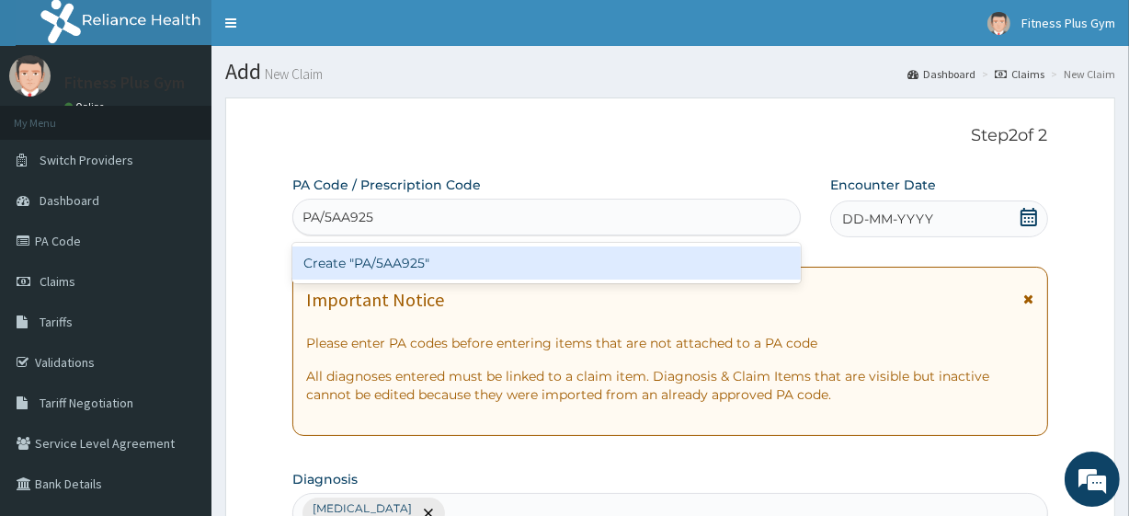
click at [395, 268] on div "Create "PA/5AA925"" at bounding box center [546, 262] width 508 height 33
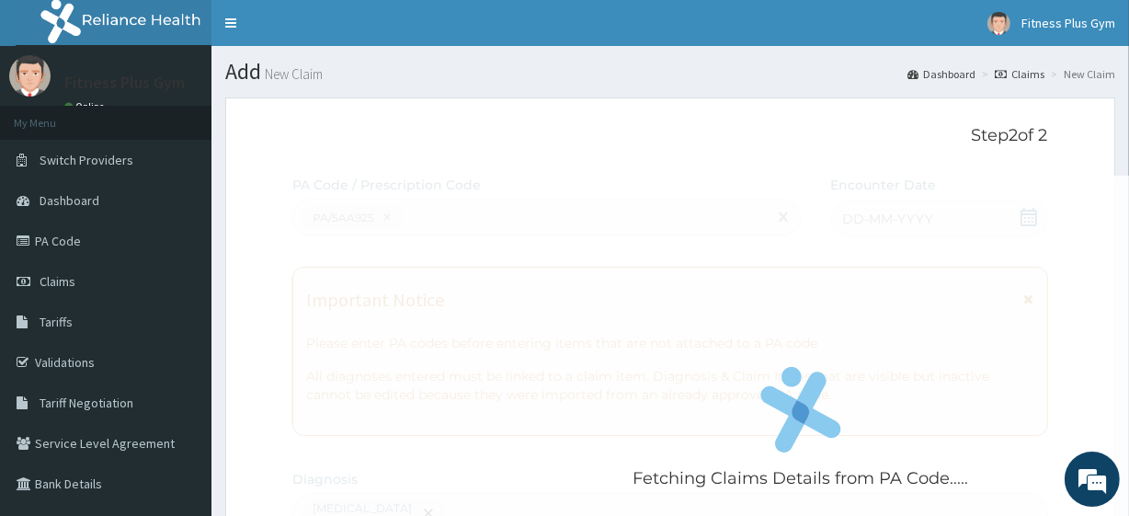
click at [1027, 223] on div "Fetching Claims Details from PA Code....." at bounding box center [800, 434] width 1016 height 516
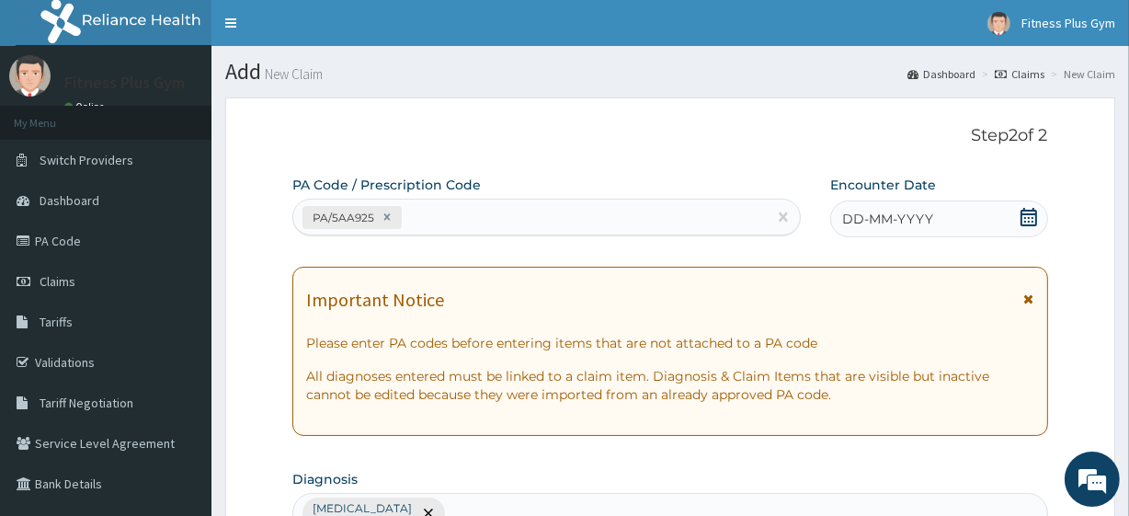
click at [1027, 223] on icon at bounding box center [1029, 217] width 17 height 18
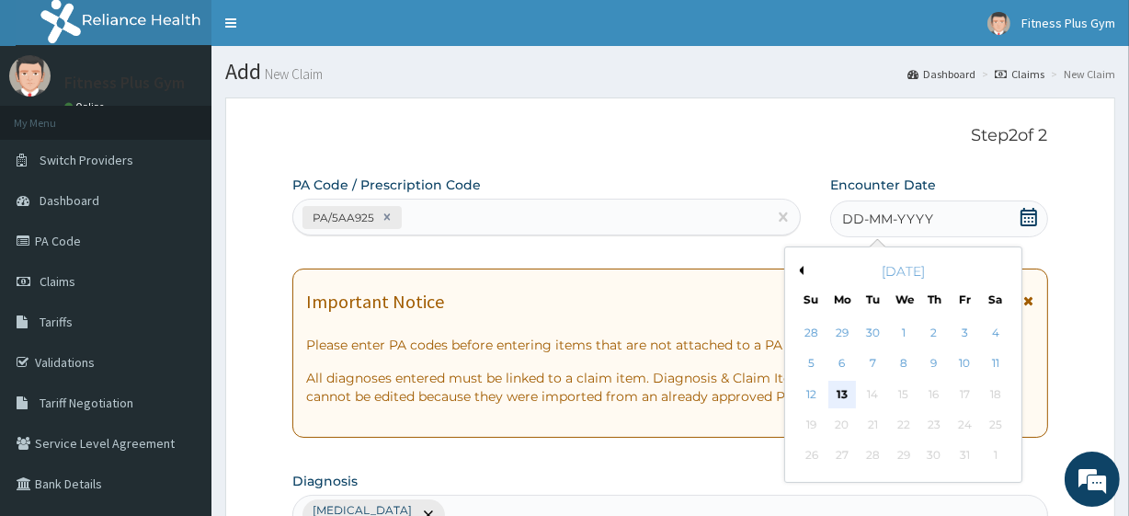
click at [842, 387] on div "13" at bounding box center [843, 395] width 28 height 28
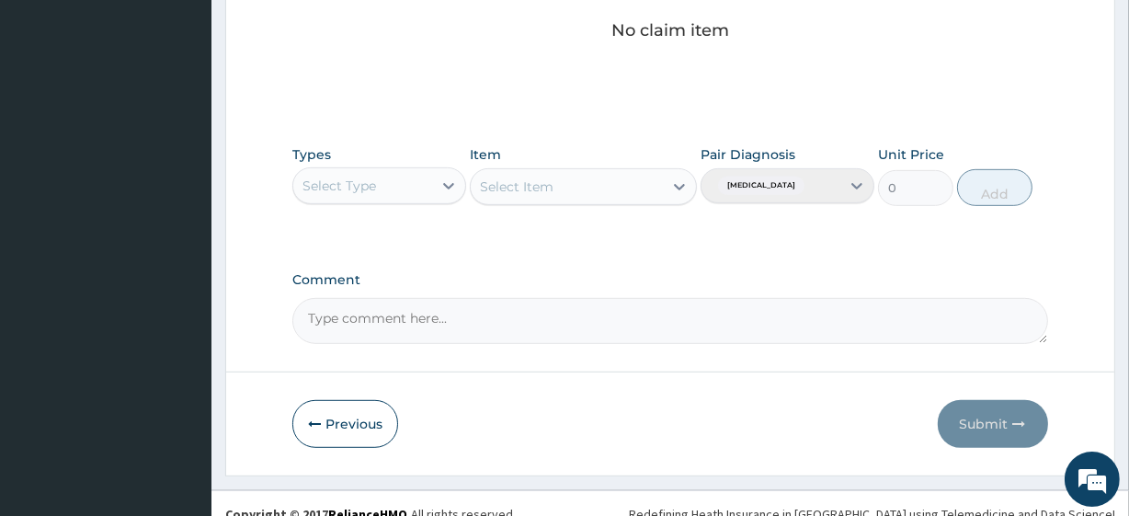
scroll to position [809, 0]
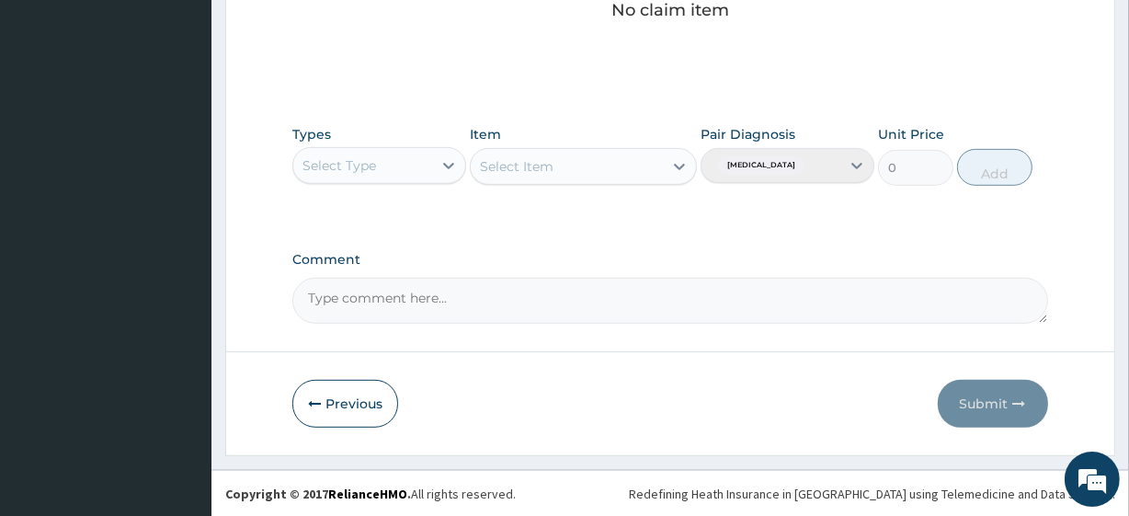
drag, startPoint x: 402, startPoint y: 162, endPoint x: 391, endPoint y: 171, distance: 14.4
click at [391, 171] on div "Select Type" at bounding box center [362, 165] width 139 height 29
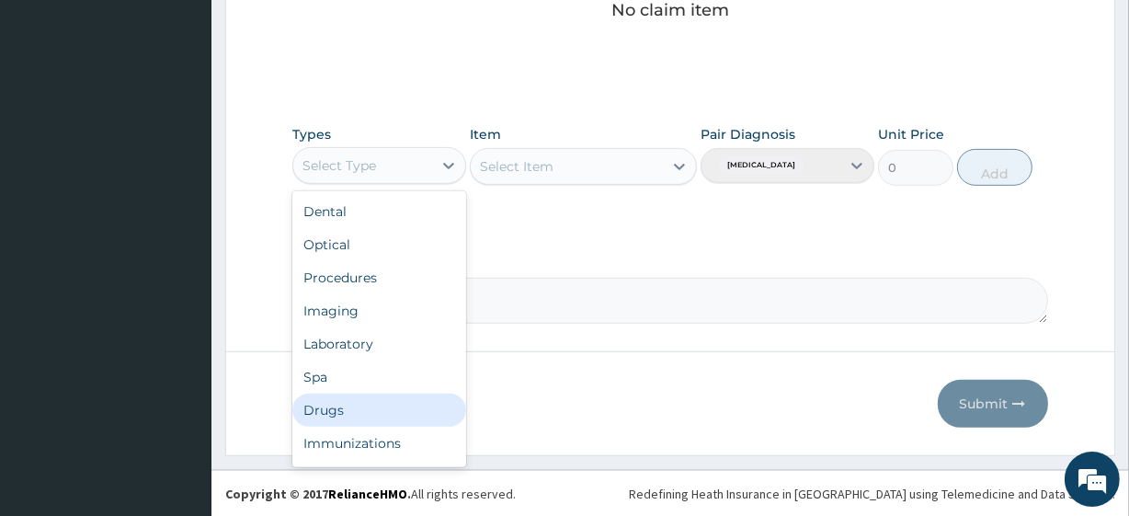
scroll to position [63, 0]
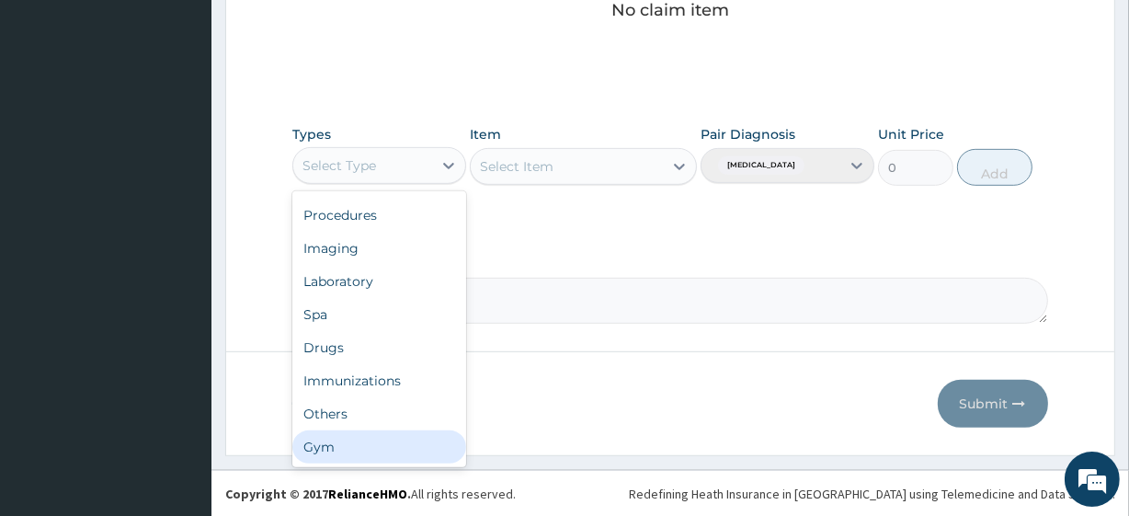
click at [323, 452] on div "Gym" at bounding box center [379, 446] width 174 height 33
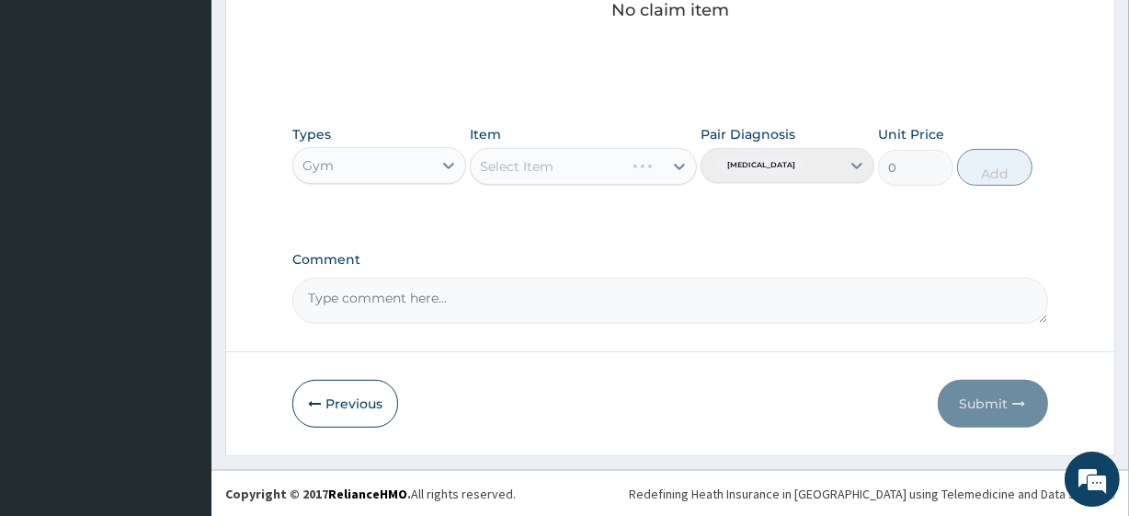
click at [603, 156] on div "Select Item" at bounding box center [583, 166] width 226 height 37
drag, startPoint x: 598, startPoint y: 165, endPoint x: 587, endPoint y: 169, distance: 12.0
click at [597, 165] on div "Select Item" at bounding box center [566, 166] width 191 height 29
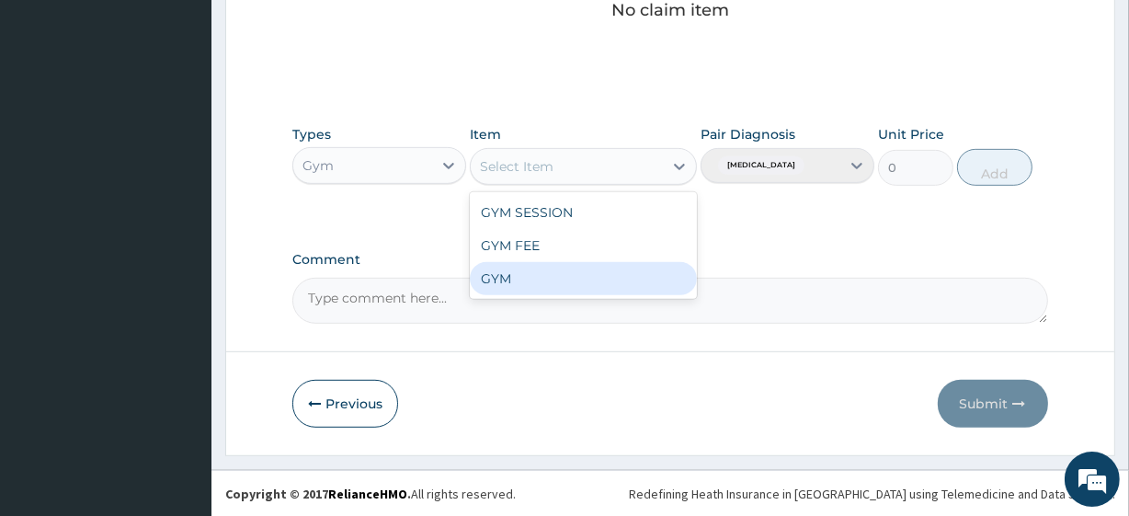
click at [484, 279] on div "GYM" at bounding box center [583, 278] width 226 height 33
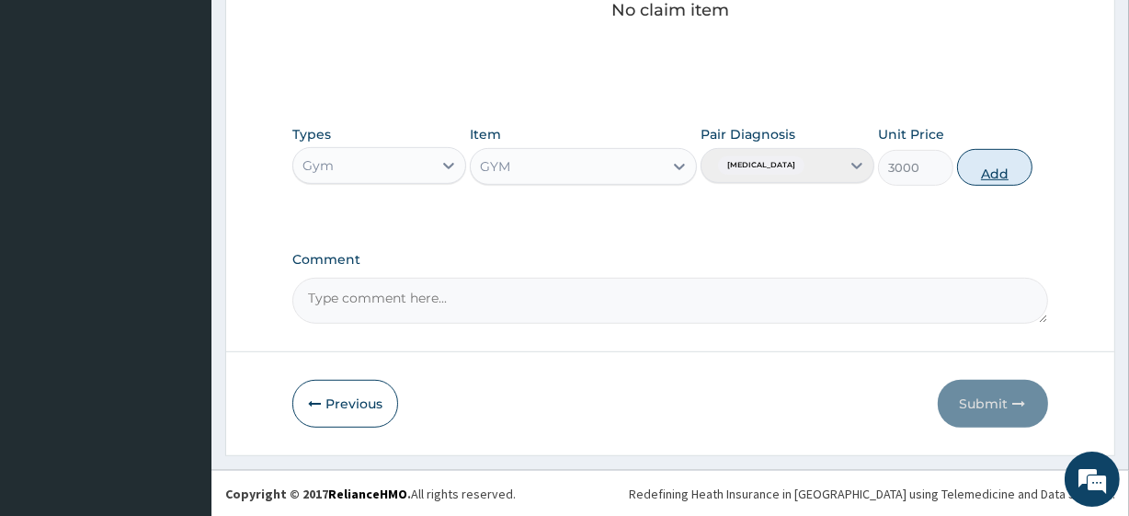
click at [980, 156] on button "Add" at bounding box center [994, 167] width 75 height 37
type input "0"
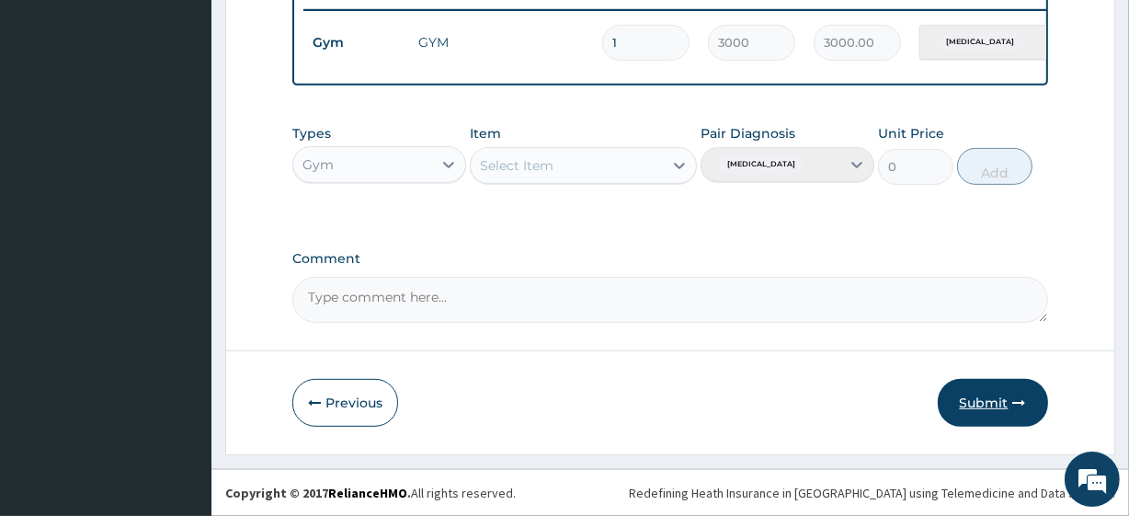
click at [971, 403] on button "Submit" at bounding box center [993, 403] width 110 height 48
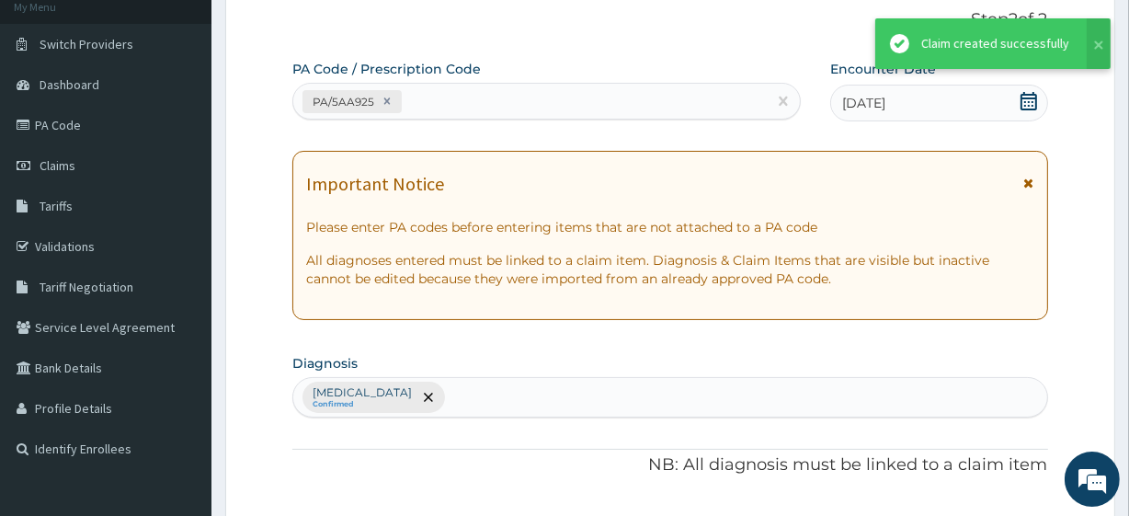
scroll to position [734, 0]
